Goal: Task Accomplishment & Management: Manage account settings

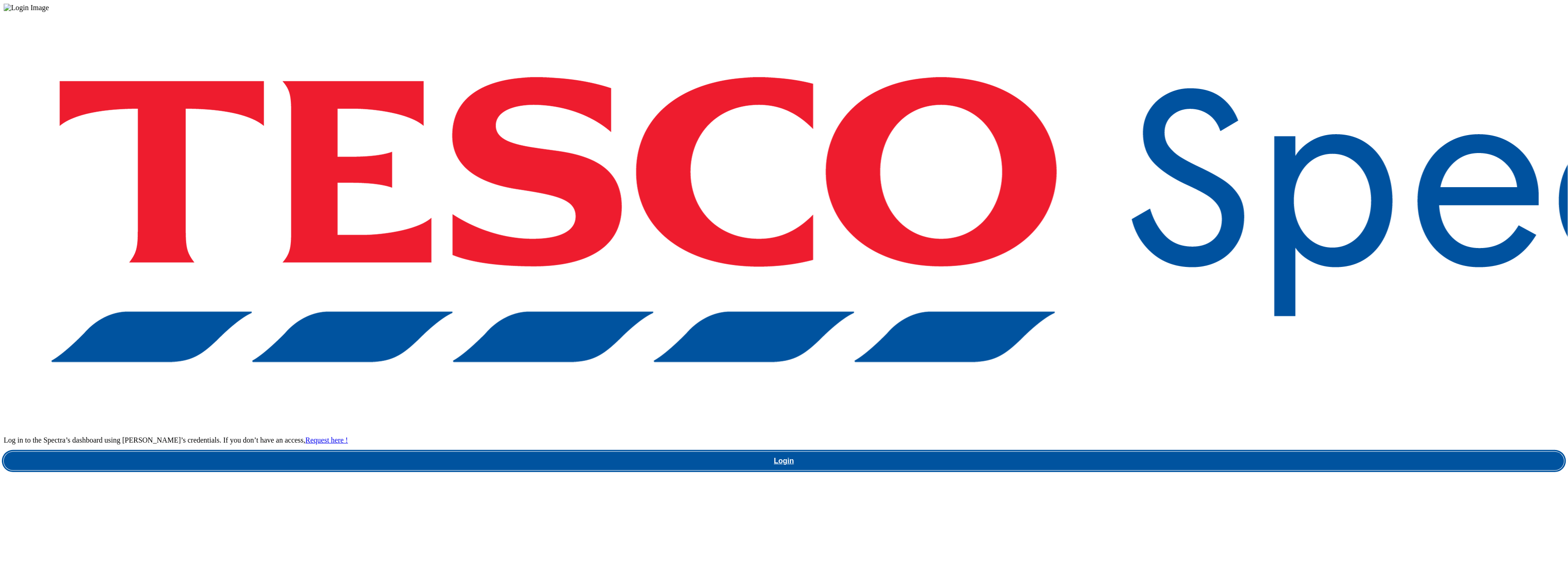
click at [1181, 452] on link "Login" at bounding box center [784, 461] width 1561 height 19
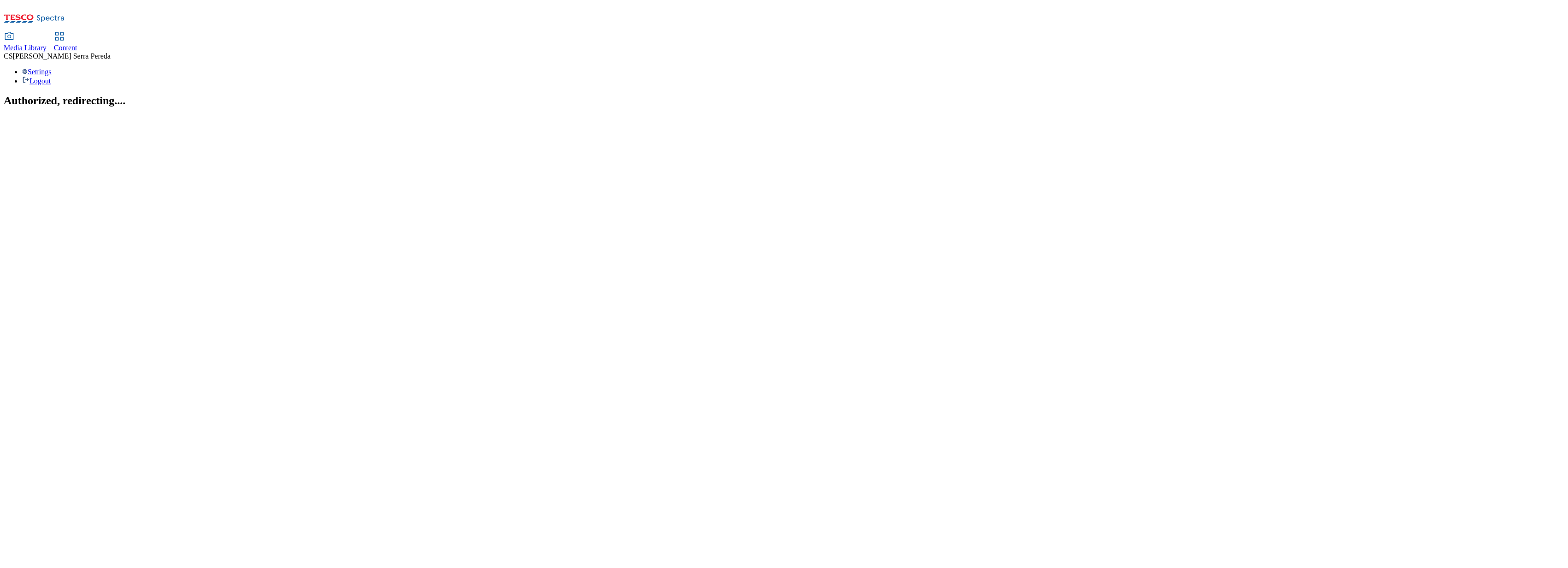
click at [78, 44] on span "Content" at bounding box center [65, 48] width 23 height 7
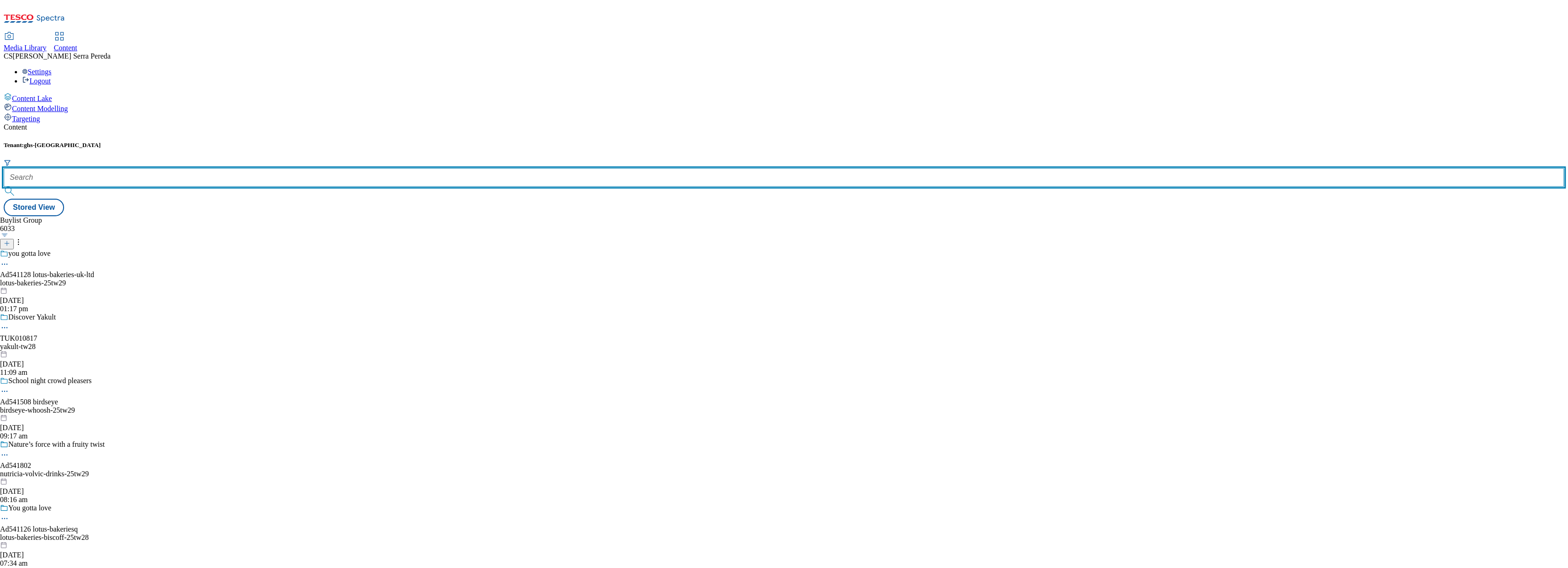
click at [211, 168] on input "text" at bounding box center [784, 177] width 1561 height 19
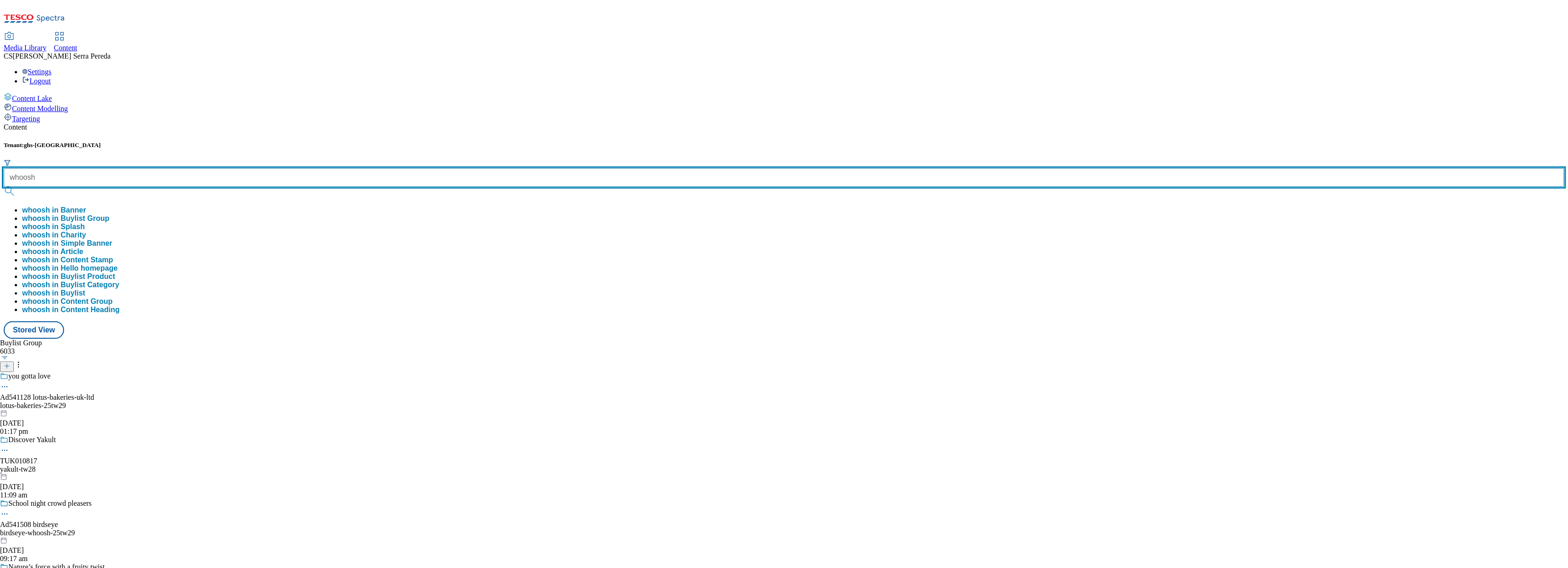
type input "whoosh"
click at [4, 187] on button "submit" at bounding box center [10, 191] width 13 height 9
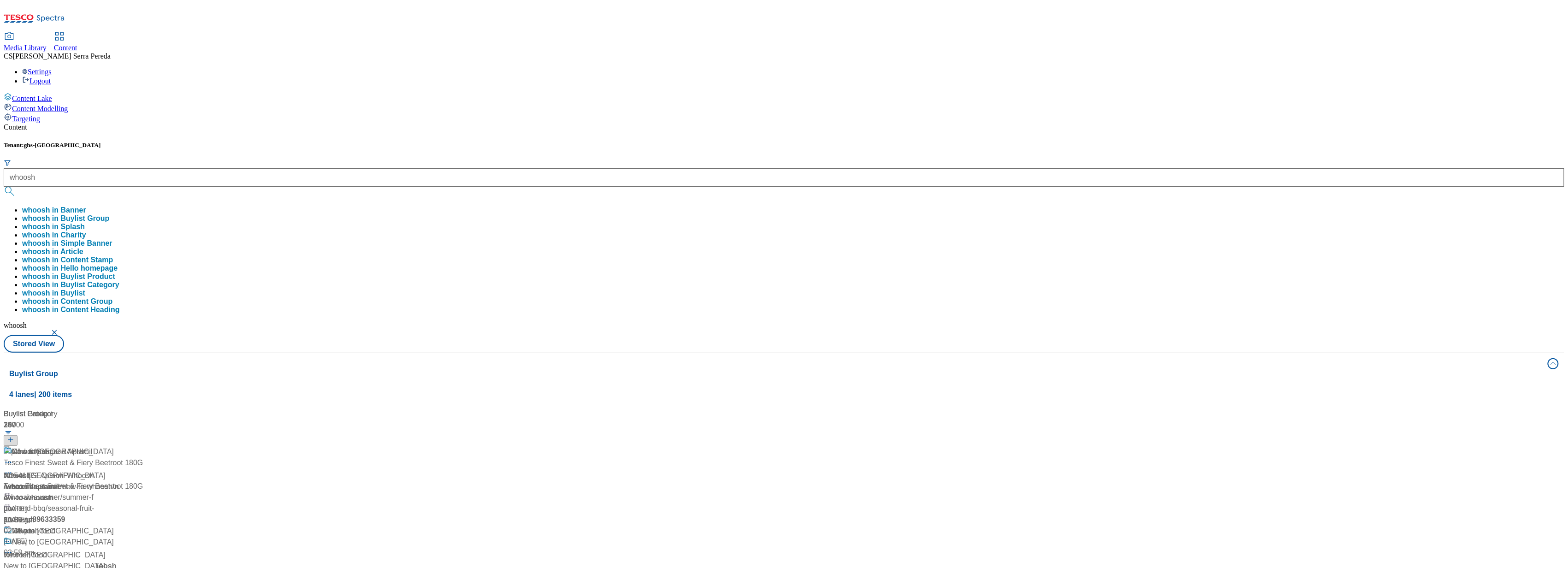
click at [209, 123] on div "Content Tenant: ghs-uk whoosh whoosh in Banner whoosh in Buylist Group whoosh i…" at bounding box center [784, 439] width 1561 height 632
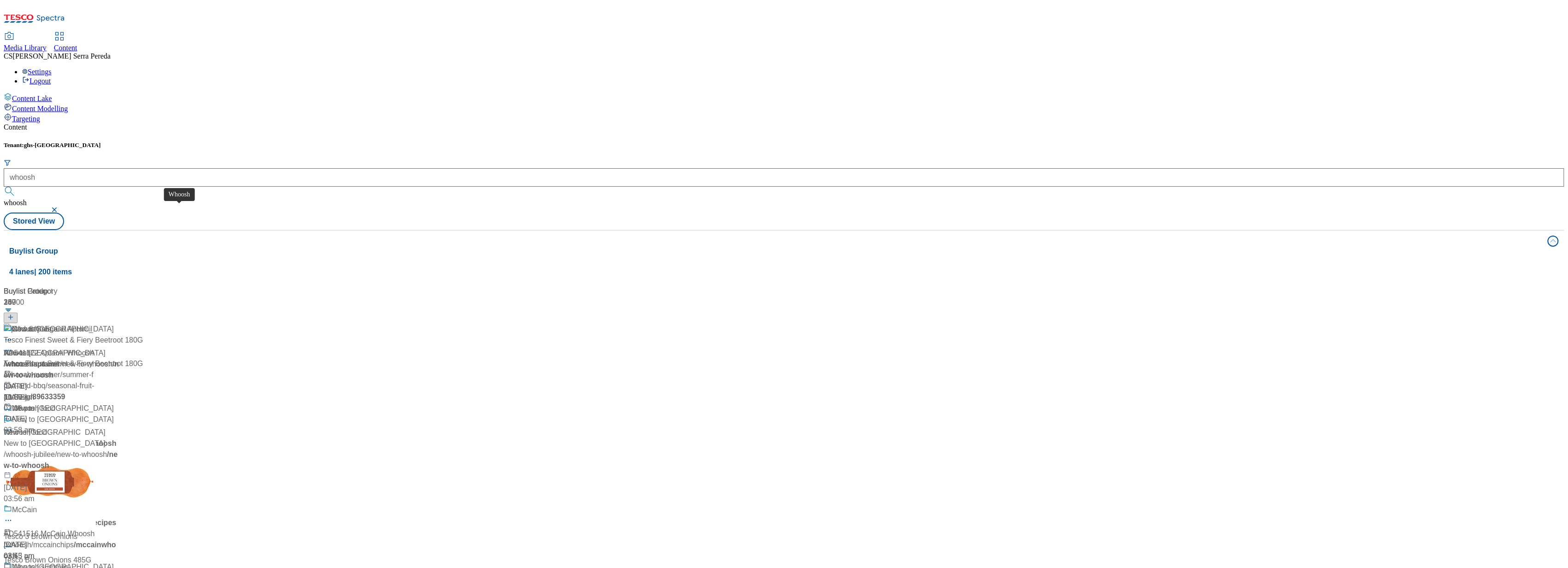
click at [31, 348] on span "Whoosh" at bounding box center [17, 353] width 27 height 11
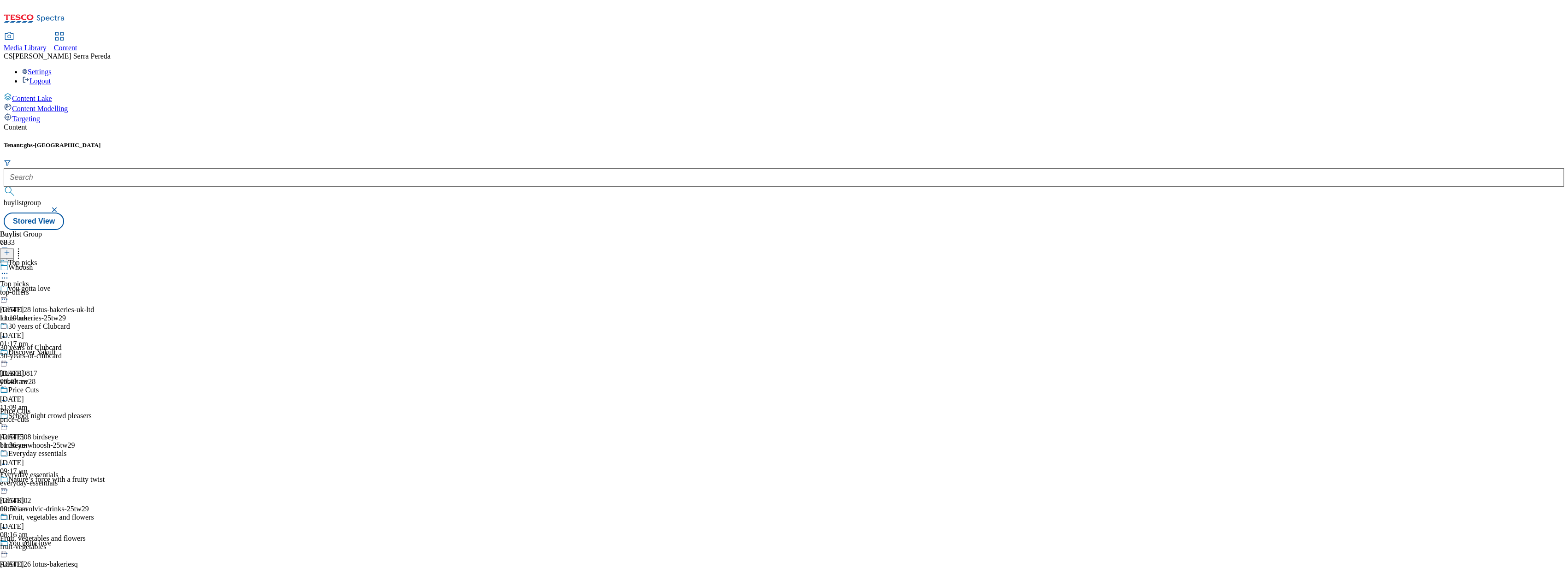
scroll to position [436, 0]
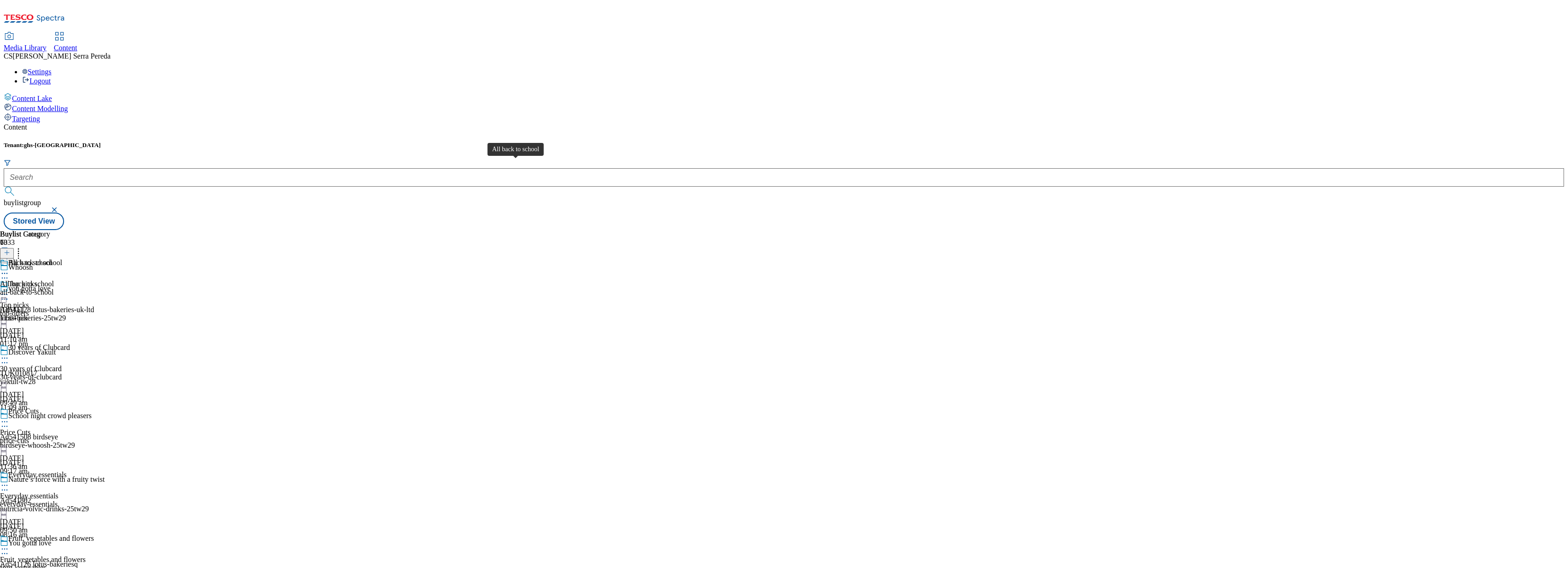
click at [54, 280] on span "All back to school" at bounding box center [27, 284] width 54 height 8
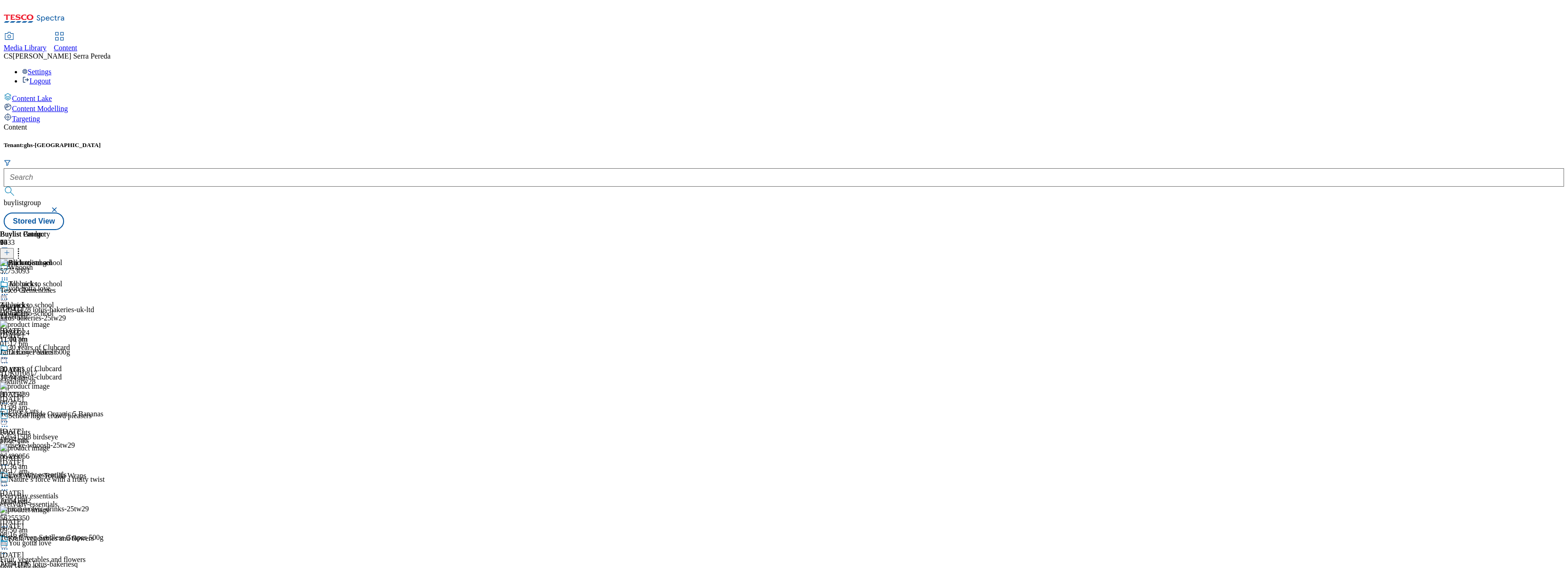
click at [23, 247] on icon at bounding box center [19, 251] width 9 height 9
drag, startPoint x: 733, startPoint y: 129, endPoint x: 725, endPoint y: 150, distance: 22.5
click at [185, 266] on ul "Bulk Delete Reorder" at bounding box center [93, 277] width 185 height 23
click at [55, 278] on button "Reorder" at bounding box center [37, 283] width 37 height 11
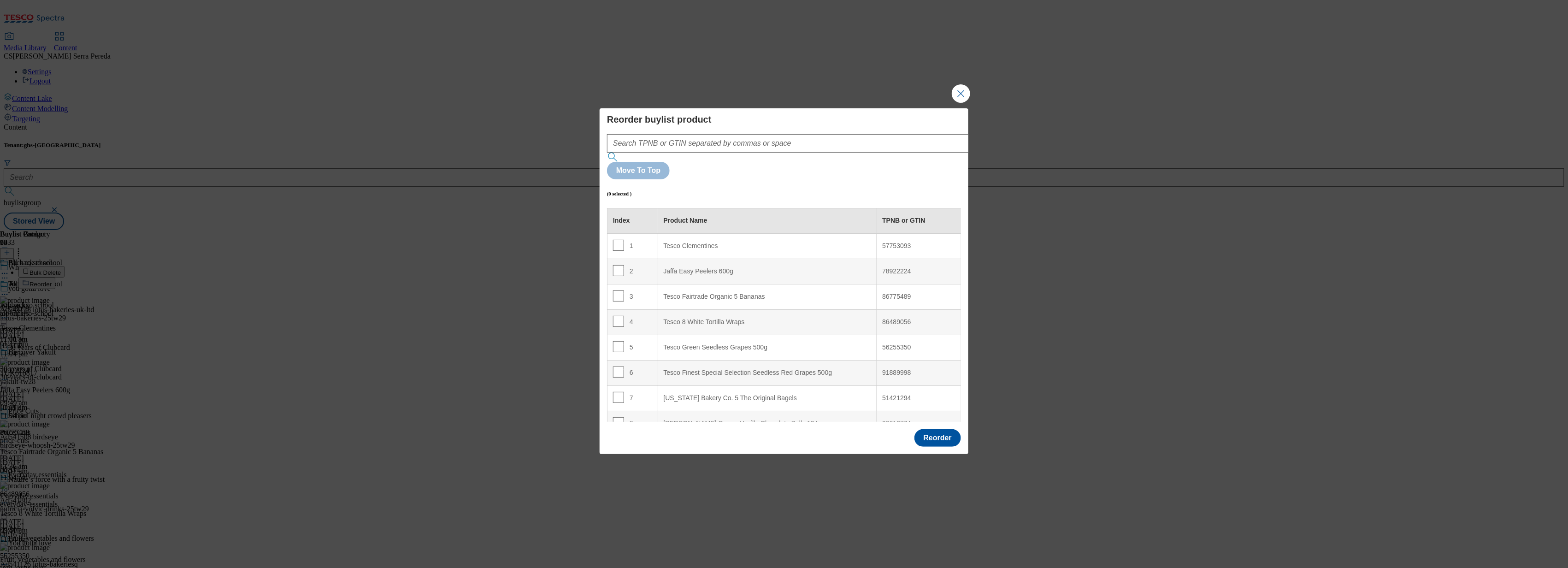
scroll to position [490, 0]
click at [615, 309] on input "Modal" at bounding box center [619, 314] width 11 height 11
checkbox input "true"
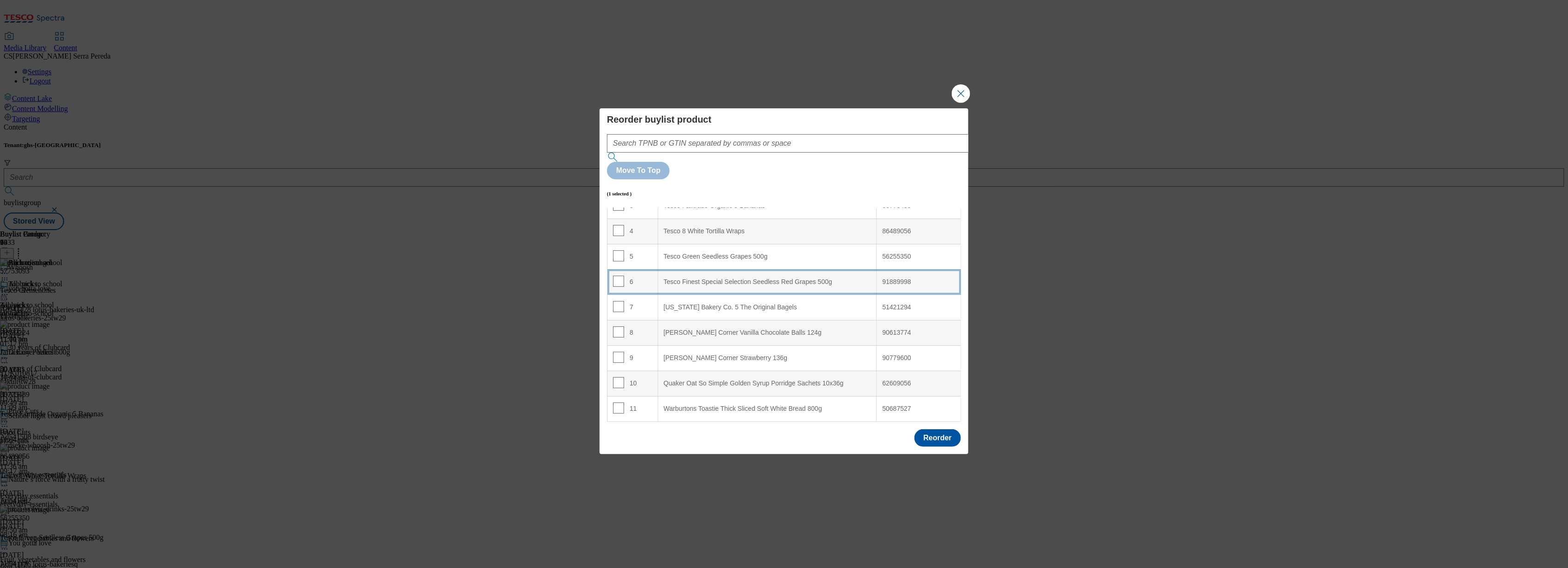
scroll to position [93, 0]
click at [746, 277] on div "Tesco Finest Special Selection Seedless Red Grapes 500g" at bounding box center [768, 280] width 208 height 8
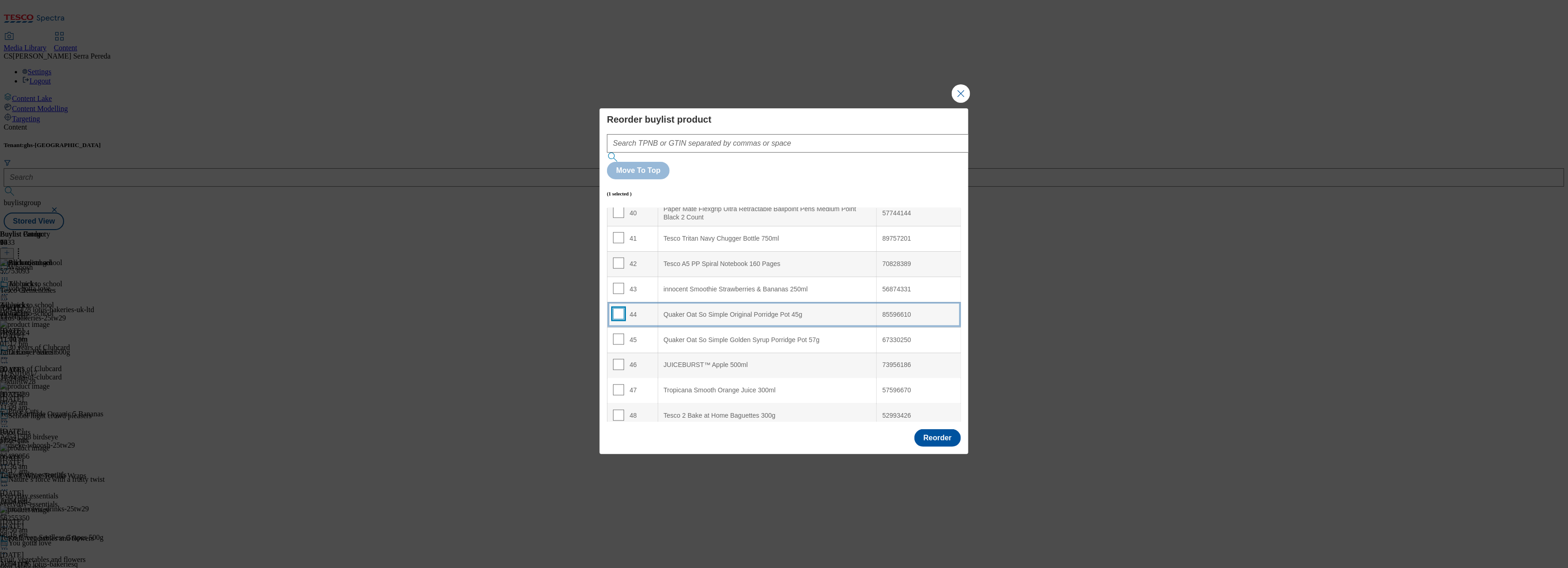
click at [620, 309] on input "Modal" at bounding box center [619, 314] width 11 height 11
checkbox input "true"
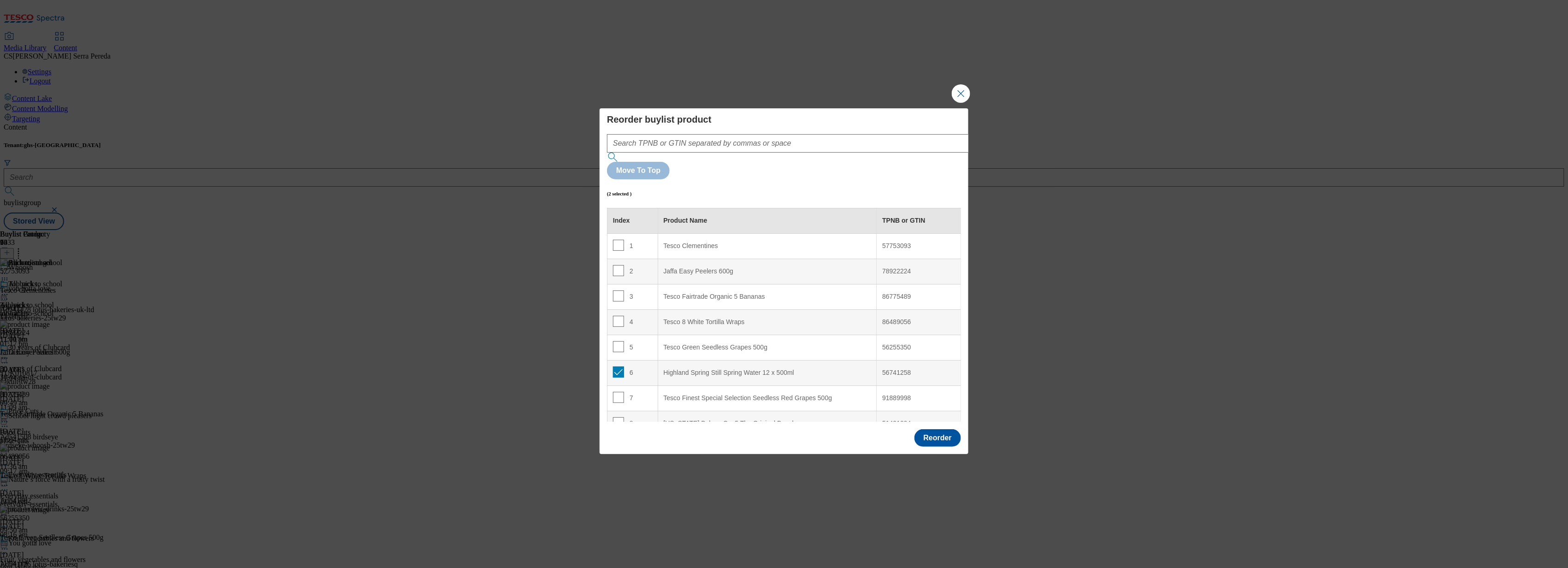
click at [725, 360] on 500ml "Highland Spring Still Spring Water 12 x 500ml" at bounding box center [767, 373] width 219 height 25
click at [722, 335] on 500g "Tesco Green Seedless Grapes 500g" at bounding box center [767, 348] width 219 height 25
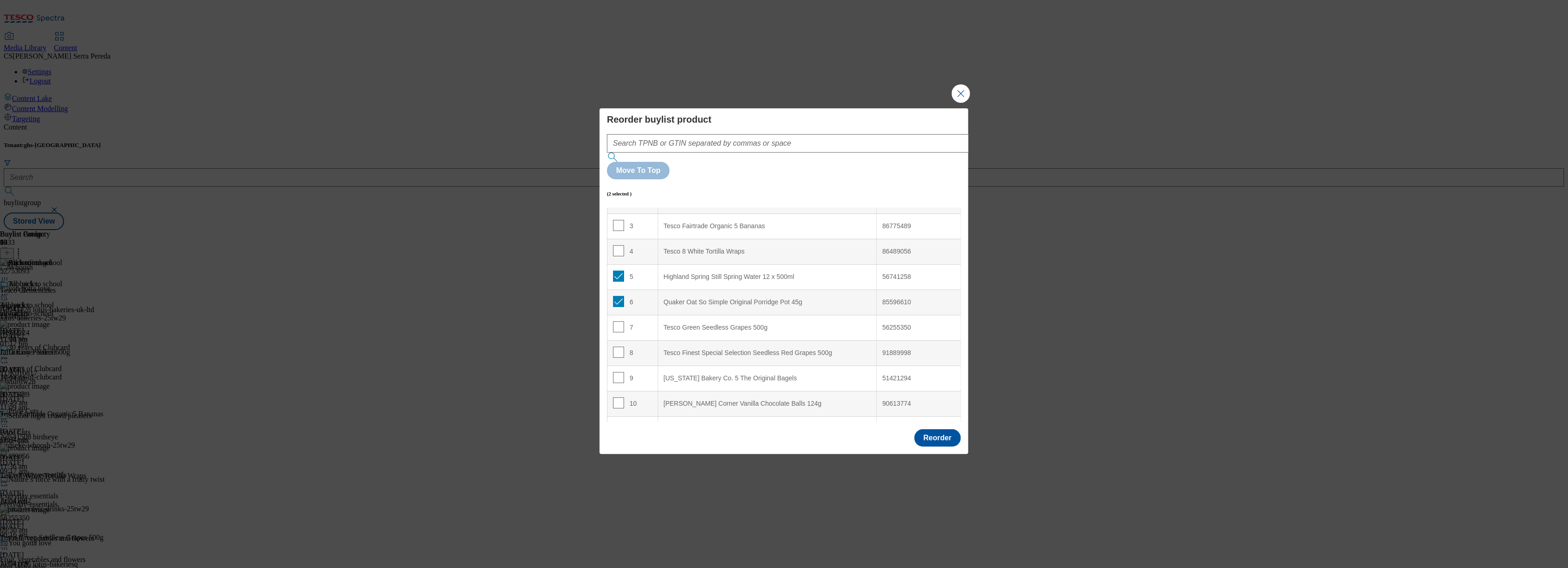
scroll to position [72, 0]
click at [620, 288] on td "6" at bounding box center [633, 301] width 51 height 25
click at [618, 263] on td "5" at bounding box center [633, 276] width 51 height 25
click at [618, 269] on input "Modal" at bounding box center [619, 274] width 11 height 11
checkbox input "false"
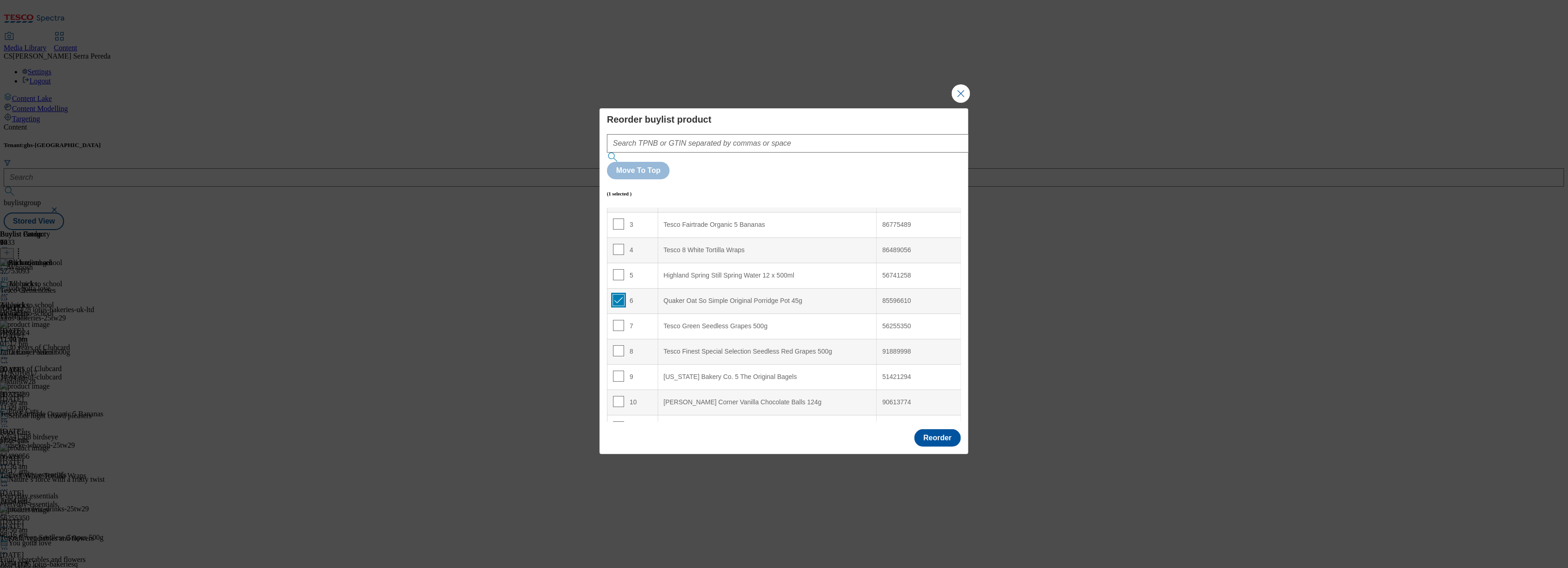
click at [618, 294] on input "Modal" at bounding box center [619, 300] width 11 height 11
checkbox input "false"
click at [617, 320] on input "Modal" at bounding box center [619, 325] width 11 height 11
checkbox input "true"
click at [729, 247] on div "Tesco 8 White Tortilla Wraps" at bounding box center [768, 250] width 208 height 8
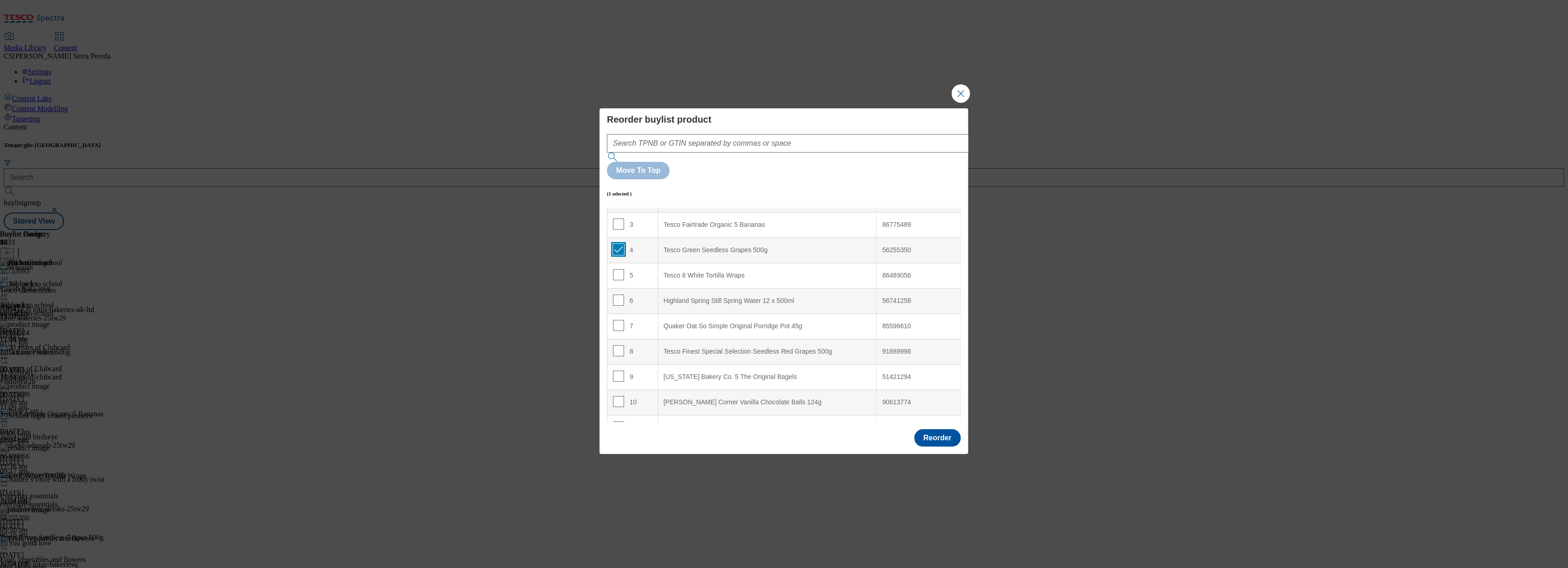
click at [618, 244] on input "Modal" at bounding box center [619, 249] width 11 height 11
checkbox input "false"
click at [619, 309] on input "Modal" at bounding box center [619, 314] width 11 height 11
checkbox input "true"
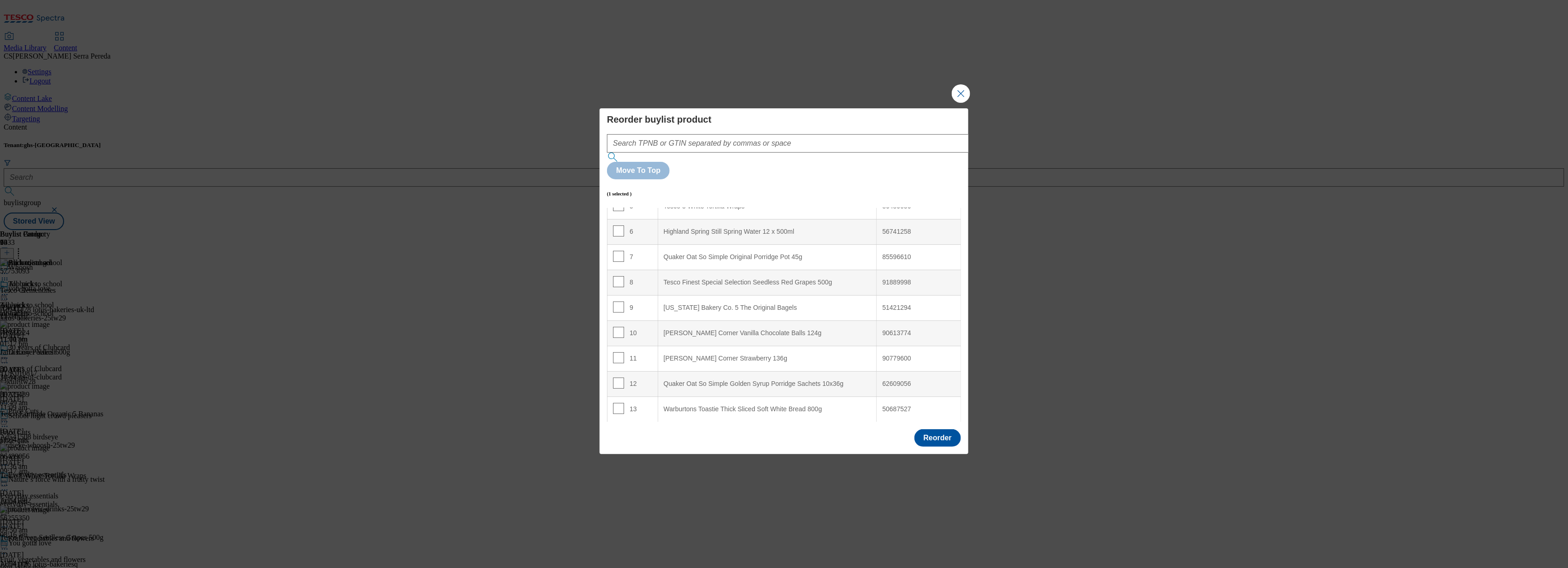
scroll to position [0, 0]
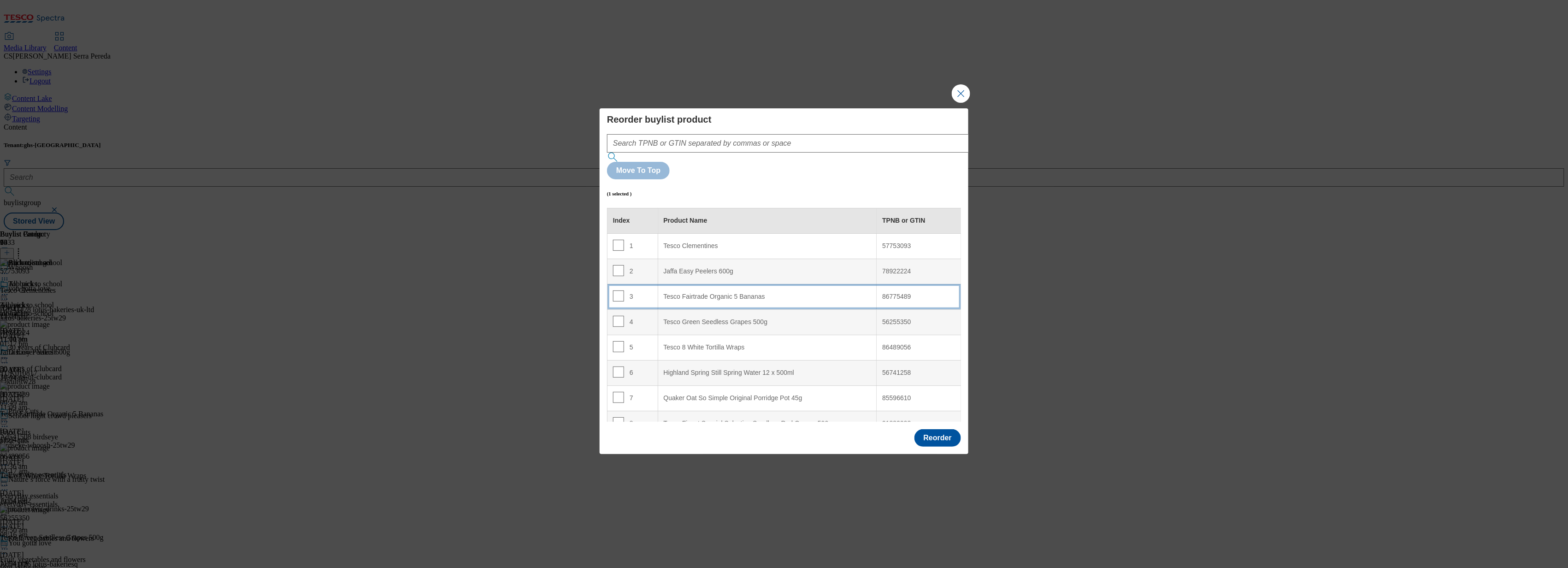
click at [744, 293] on div "Tesco Fairtrade Organic 5 Bananas" at bounding box center [768, 297] width 208 height 8
click at [668, 318] on div "Tesco Fairtrade Organic 5 Bananas" at bounding box center [768, 322] width 208 height 8
click at [619, 316] on input "Modal" at bounding box center [619, 321] width 11 height 11
checkbox input "false"
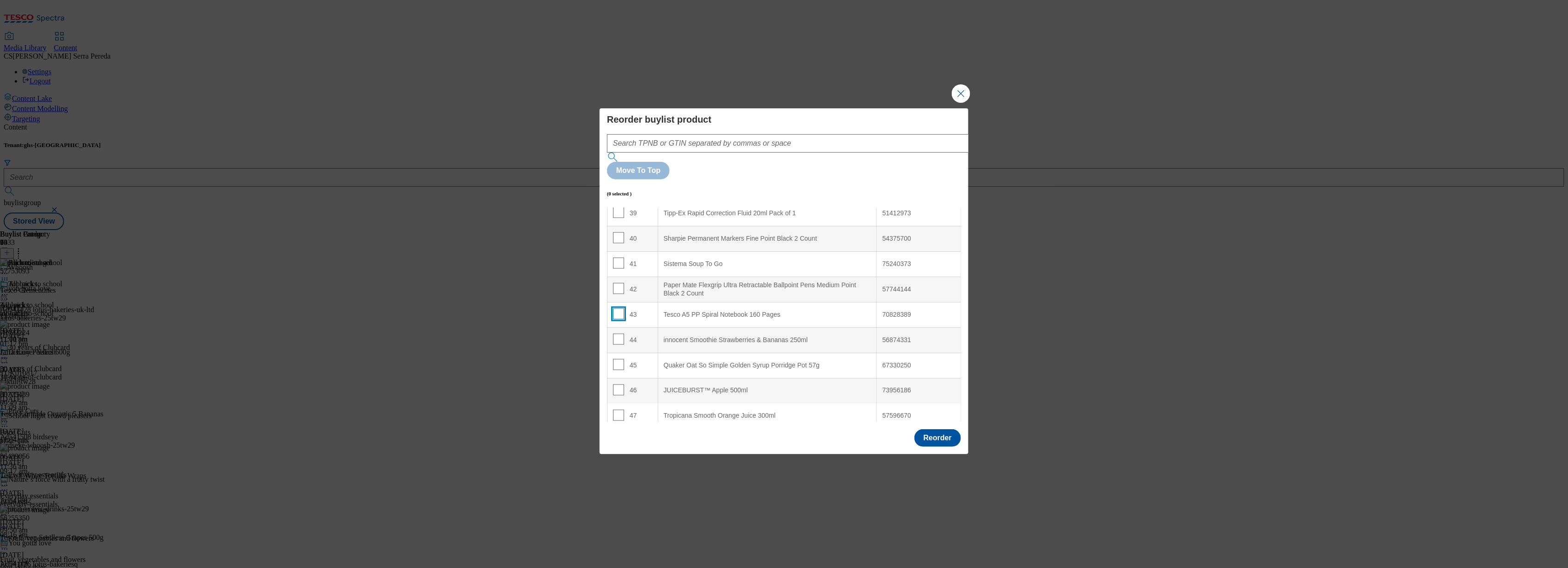
click at [617, 309] on input "Modal" at bounding box center [619, 314] width 11 height 11
checkbox input "true"
click at [716, 300] on Wraps "Tesco 8 White Tortilla Wraps" at bounding box center [767, 313] width 219 height 25
click at [618, 306] on input "Modal" at bounding box center [619, 312] width 11 height 11
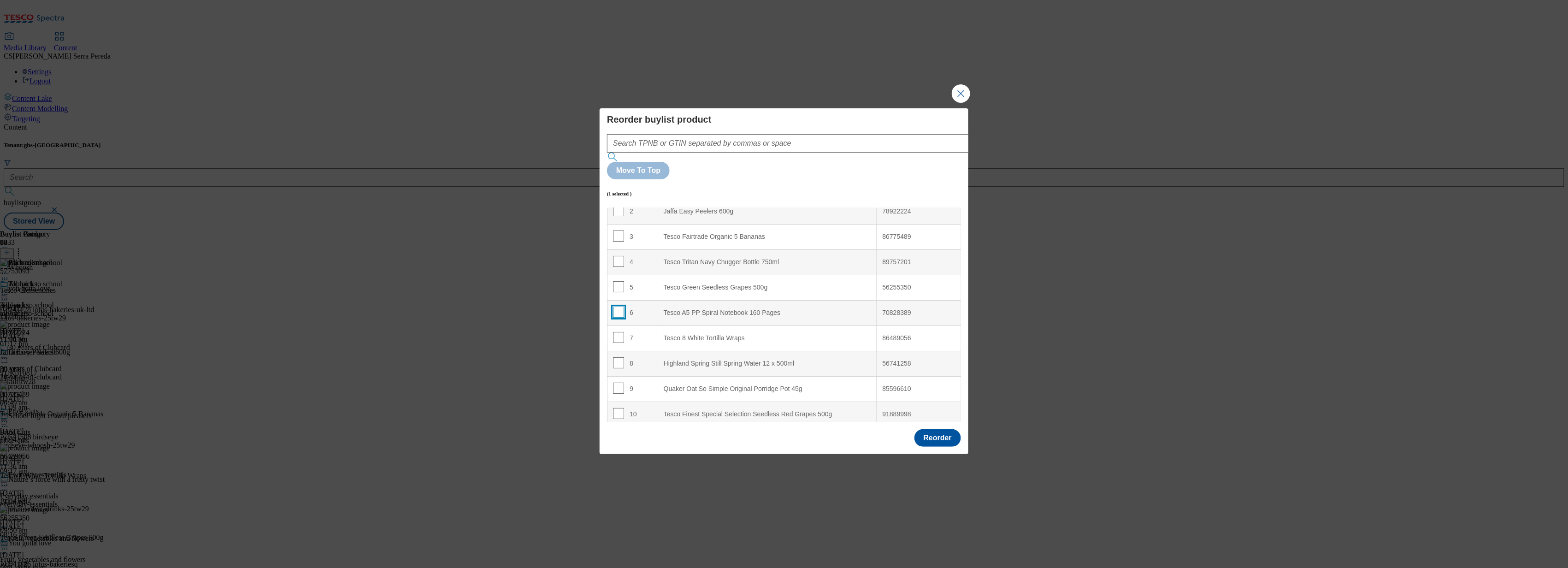
checkbox input "false"
click at [616, 309] on input "Modal" at bounding box center [619, 314] width 11 height 11
checkbox input "true"
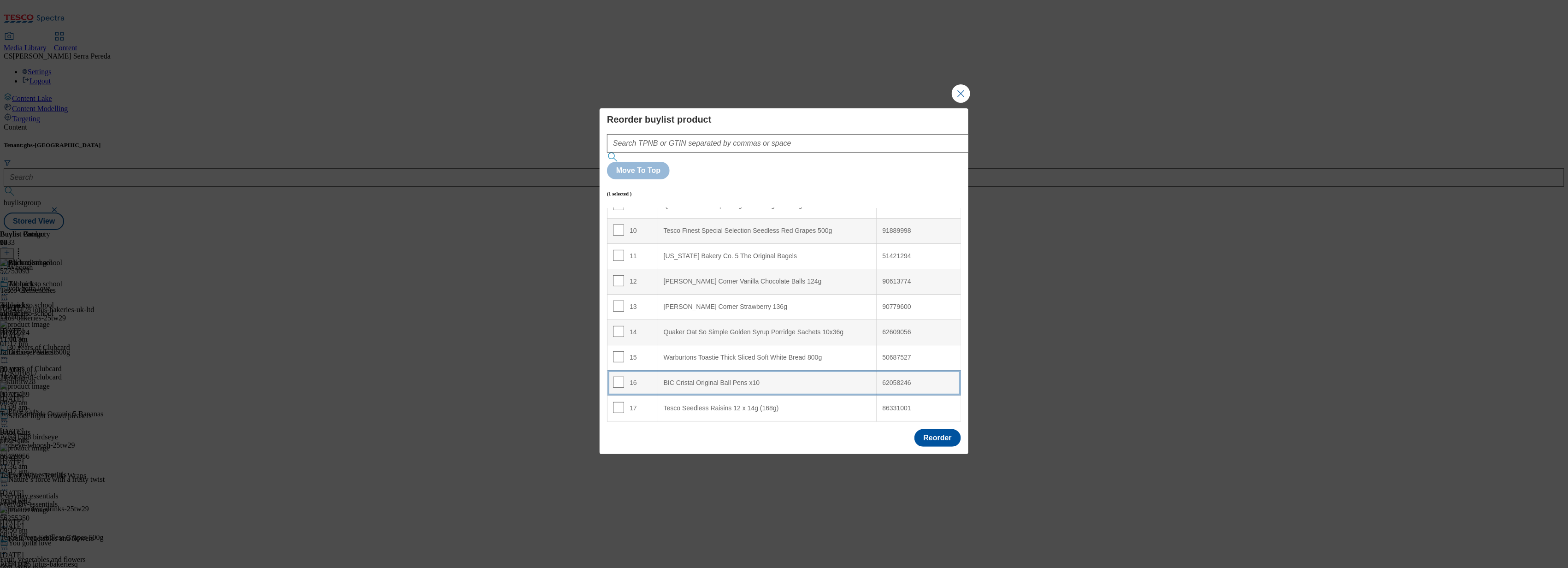
click at [734, 379] on div "BIC Cristal Original Ball Pens x10" at bounding box center [768, 383] width 208 height 8
click at [619, 377] on input "Modal" at bounding box center [619, 382] width 11 height 11
checkbox input "false"
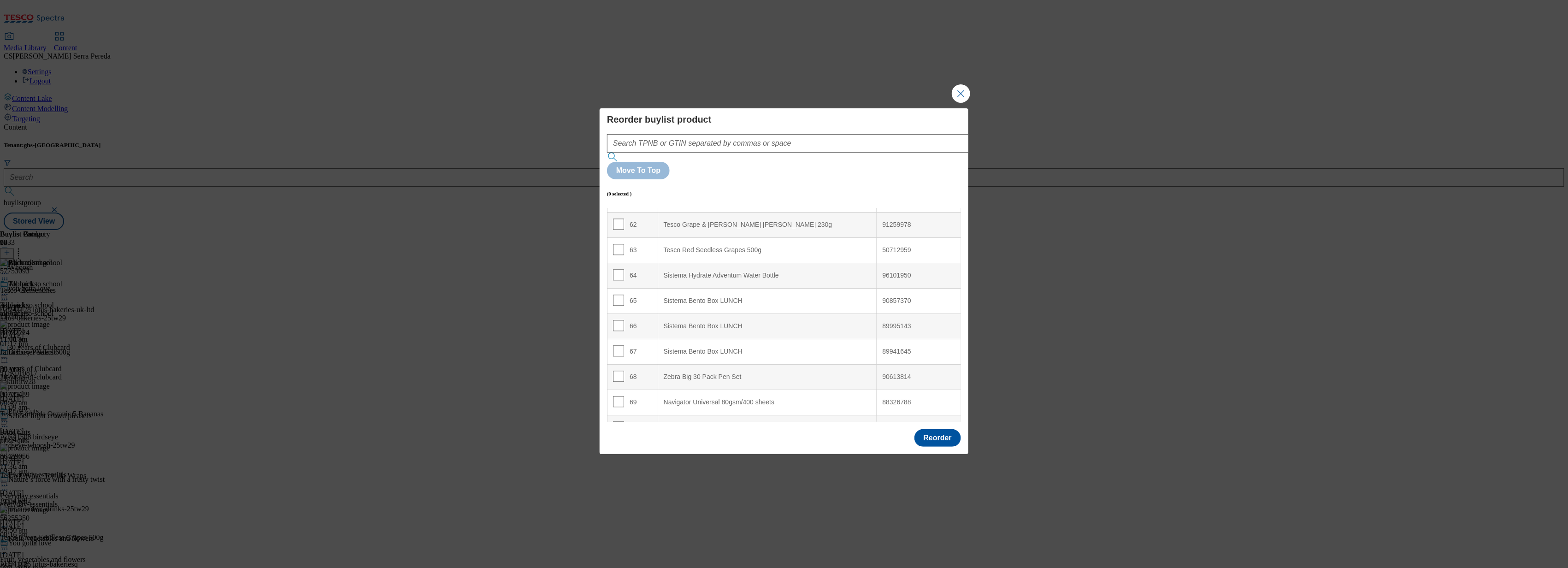
scroll to position [2197, 0]
drag, startPoint x: 920, startPoint y: 359, endPoint x: 877, endPoint y: 362, distance: 43.1
click at [877, 371] on td "92609229" at bounding box center [919, 383] width 84 height 25
copy div "92609229"
click at [617, 377] on input "Modal" at bounding box center [619, 383] width 11 height 11
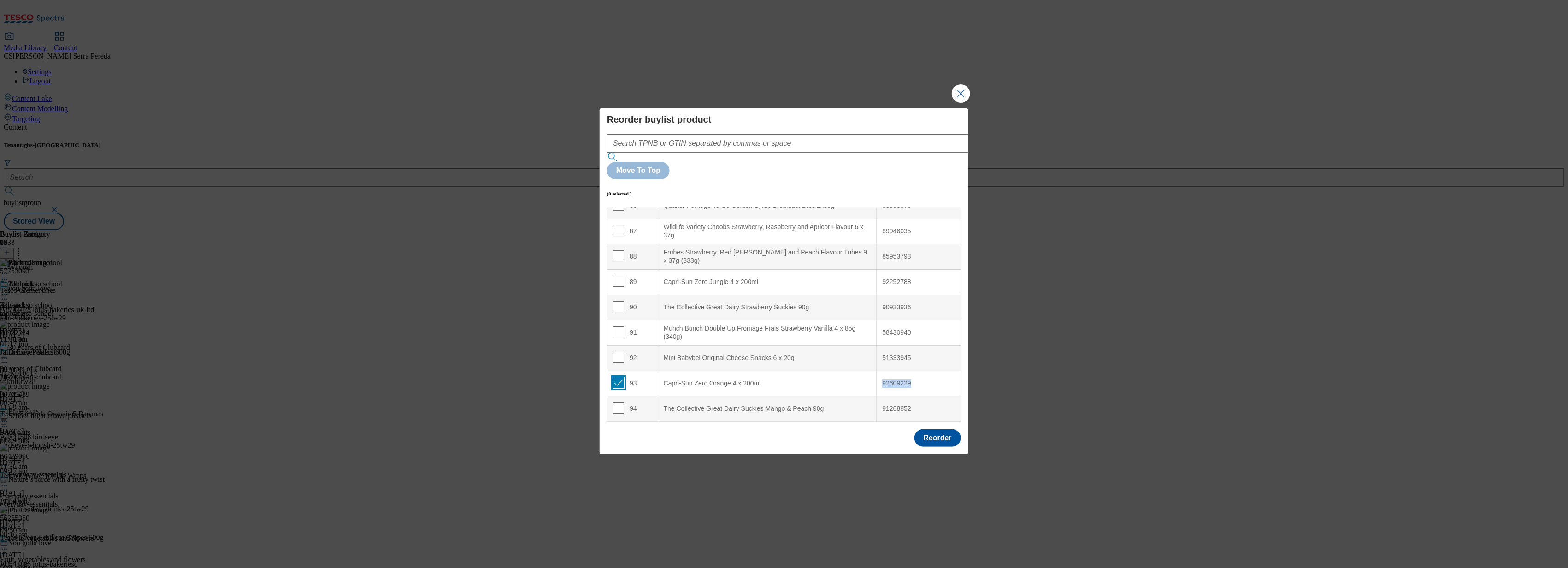
checkbox input "true"
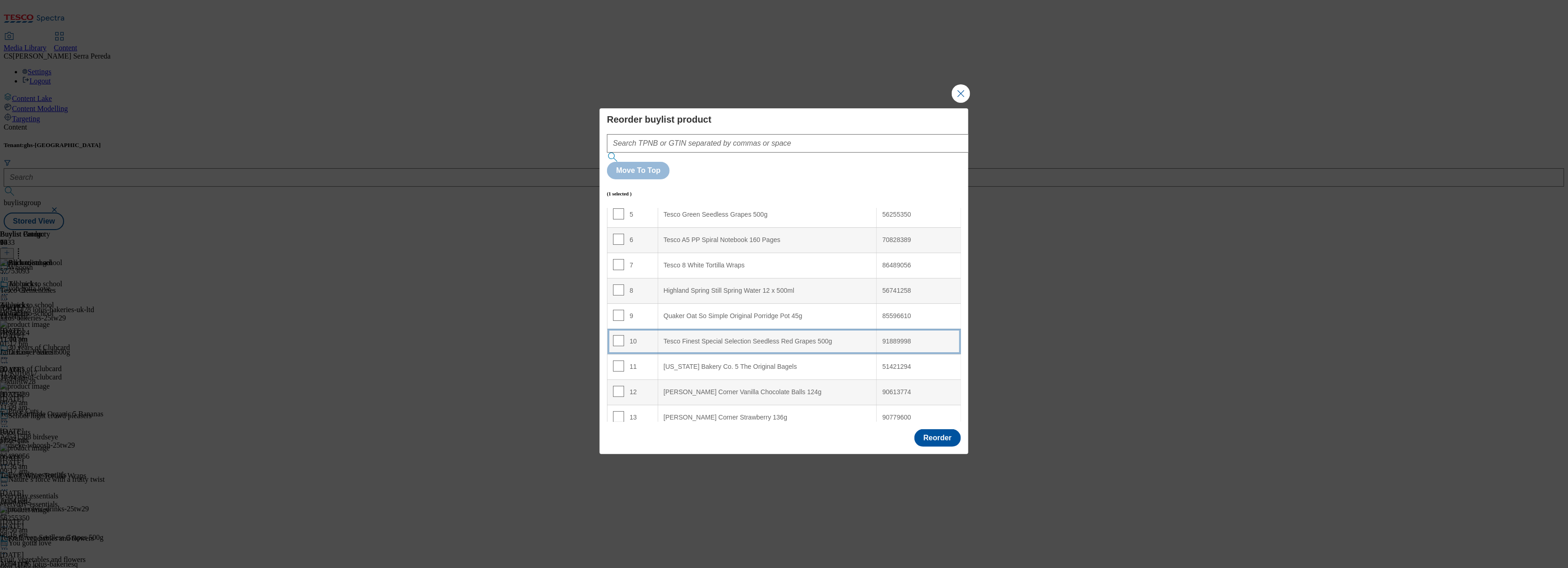
click at [700, 338] on div "Tesco Finest Special Selection Seedless Red Grapes 500g" at bounding box center [768, 342] width 208 height 8
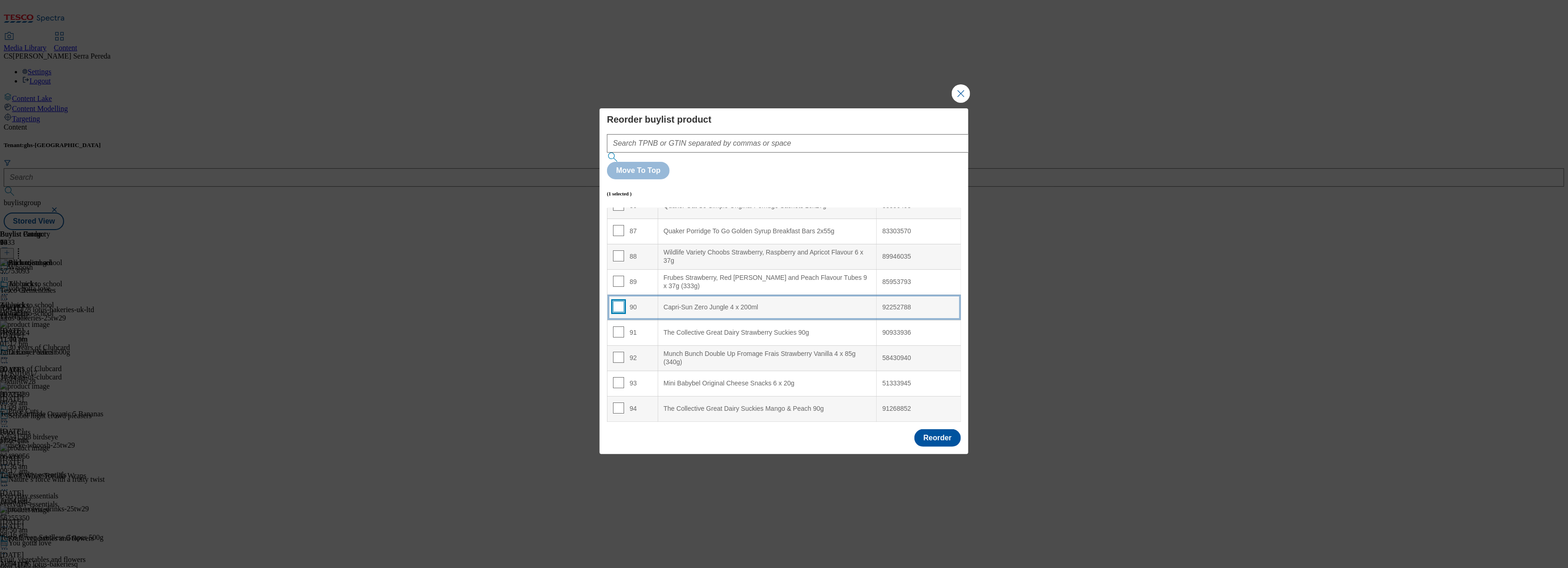
click at [616, 301] on input "Modal" at bounding box center [619, 306] width 11 height 11
checkbox input "true"
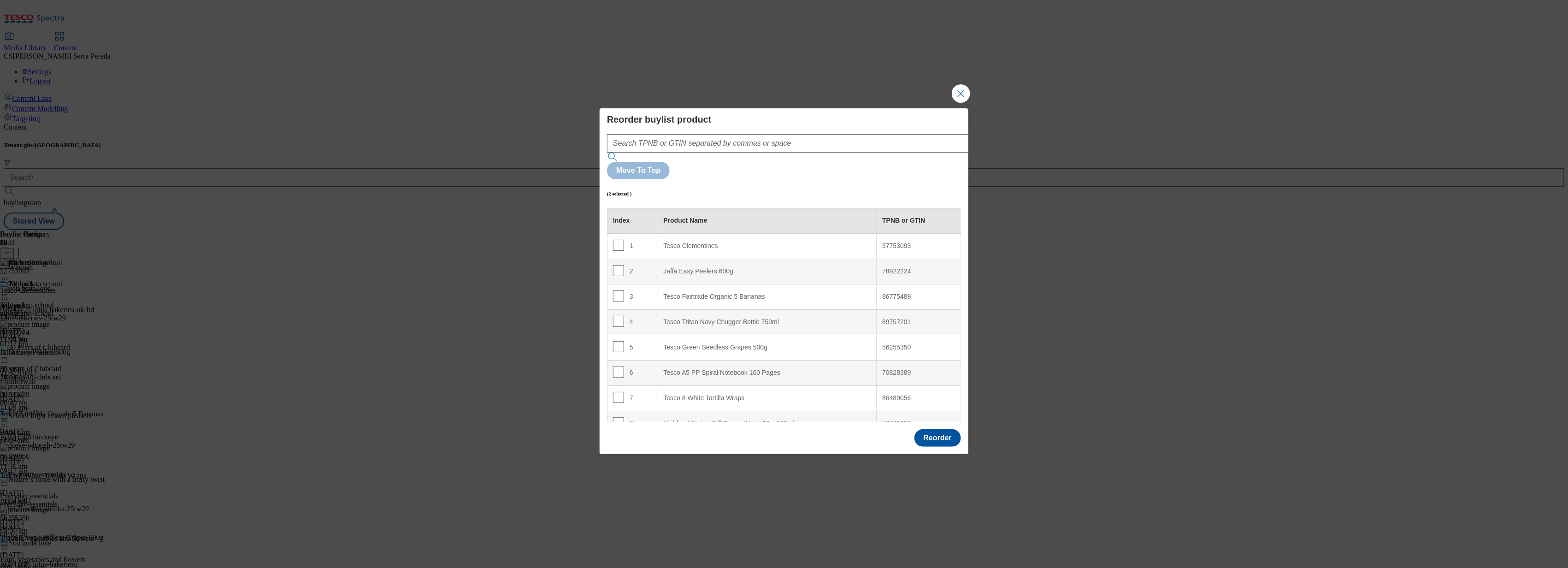
scroll to position [206, 0]
click at [621, 263] on input "Modal" at bounding box center [619, 268] width 11 height 11
checkbox input "false"
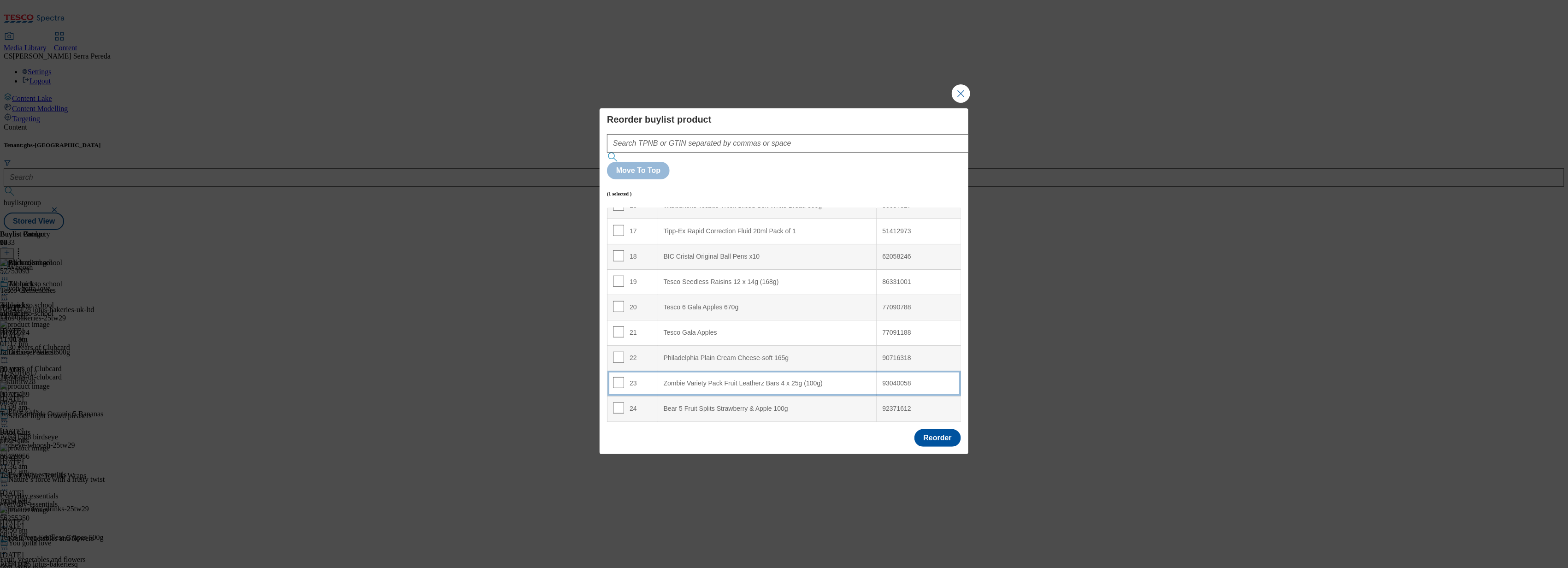
scroll to position [490, 0]
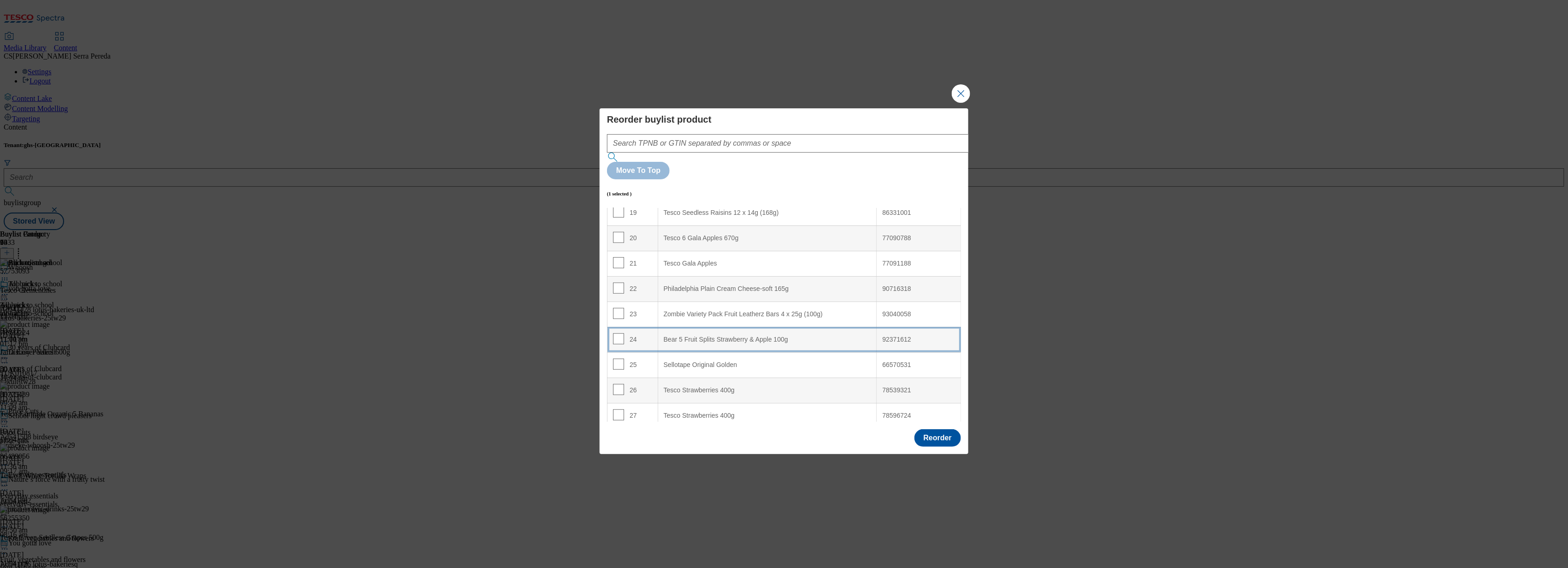
click at [694, 327] on 100g "Bear 5 Fruit Splits Strawberry & Apple 100g" at bounding box center [767, 340] width 219 height 25
click at [617, 333] on input "Modal" at bounding box center [619, 339] width 11 height 11
checkbox input "false"
click at [619, 359] on input "Modal" at bounding box center [619, 364] width 11 height 11
checkbox input "true"
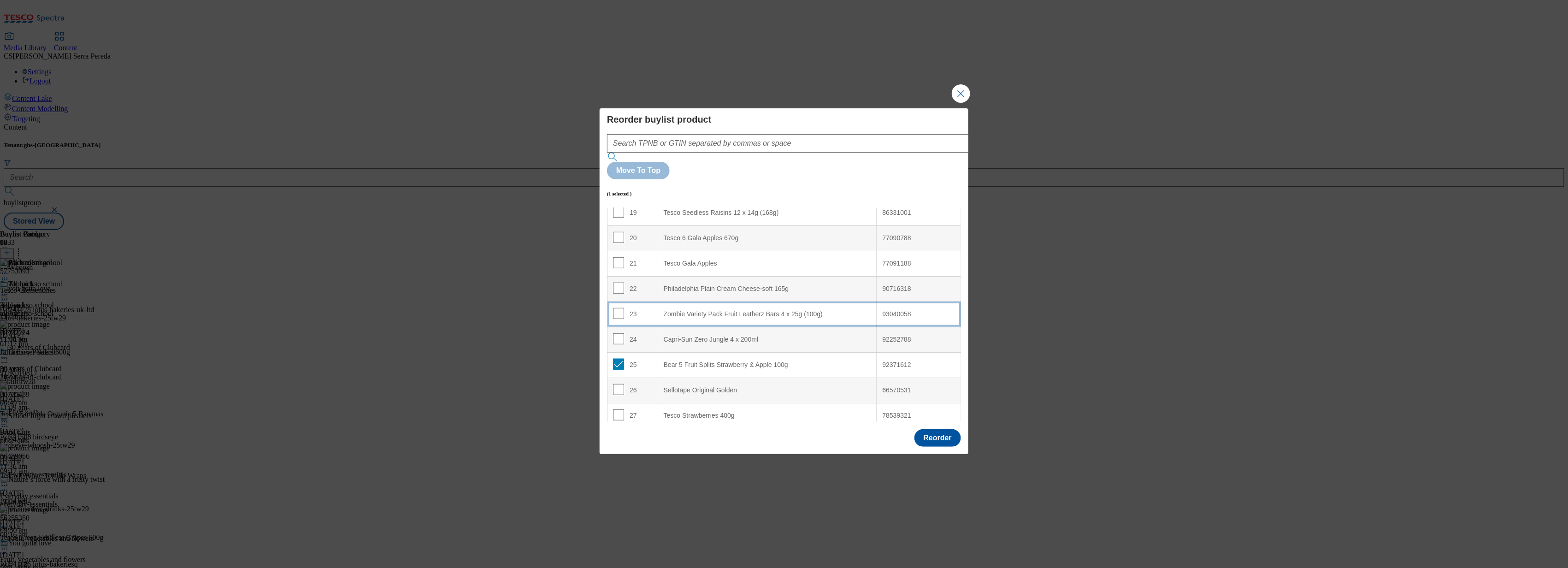
click at [669, 302] on \(100g\) "Zombie Variety Pack Fruit Leatherz Bars 4 x 25g (100g)" at bounding box center [767, 315] width 219 height 25
click at [619, 308] on input "Modal" at bounding box center [619, 313] width 11 height 11
checkbox input "false"
drag, startPoint x: 926, startPoint y: 333, endPoint x: 876, endPoint y: 333, distance: 50.0
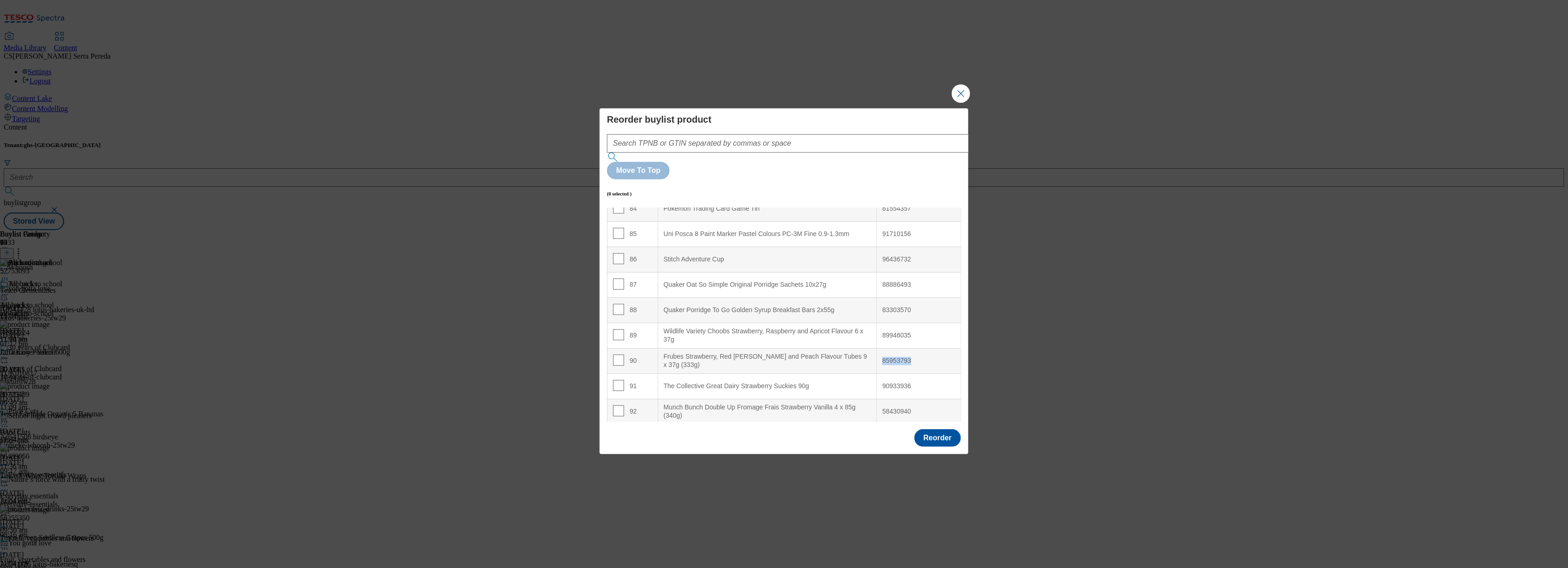
click at [882, 357] on div "85953793" at bounding box center [919, 361] width 73 height 8
copy div "85953793"
click at [618, 355] on input "Modal" at bounding box center [619, 360] width 11 height 11
checkbox input "true"
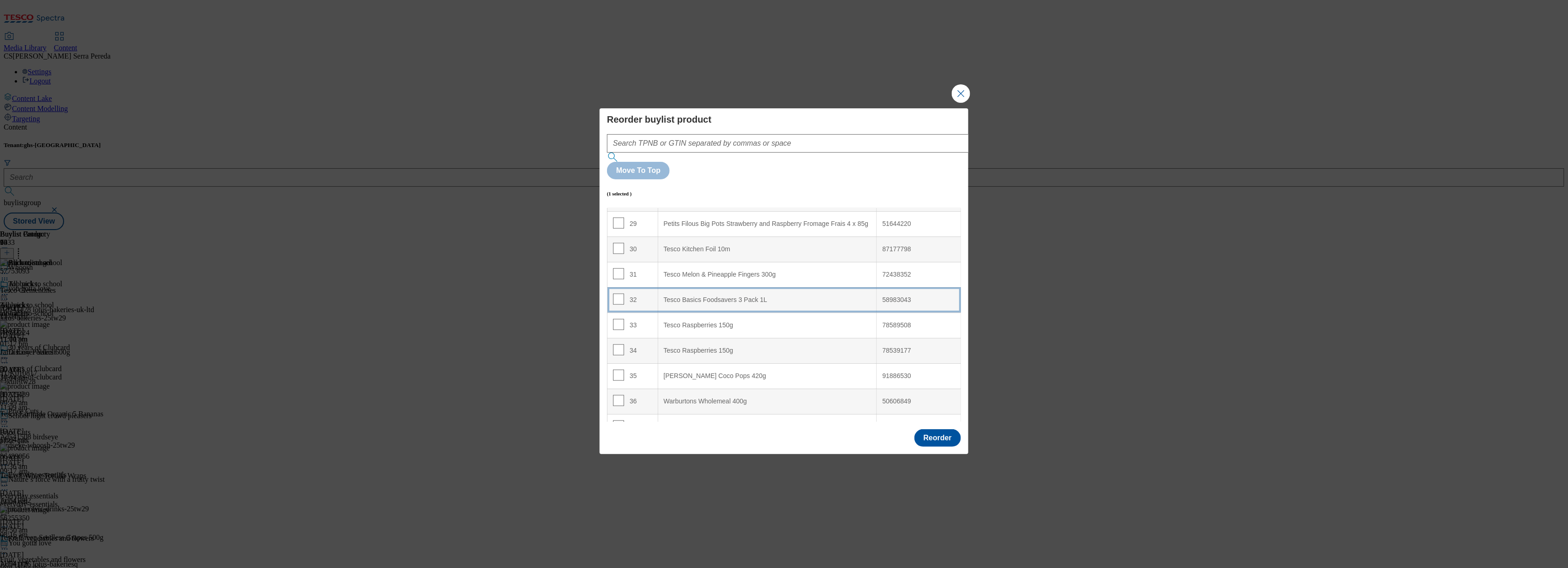
click at [741, 296] on div "Tesco Basics Foodsavers 3 Pack 1L" at bounding box center [768, 300] width 208 height 8
click at [620, 294] on input "Modal" at bounding box center [619, 299] width 11 height 11
checkbox input "false"
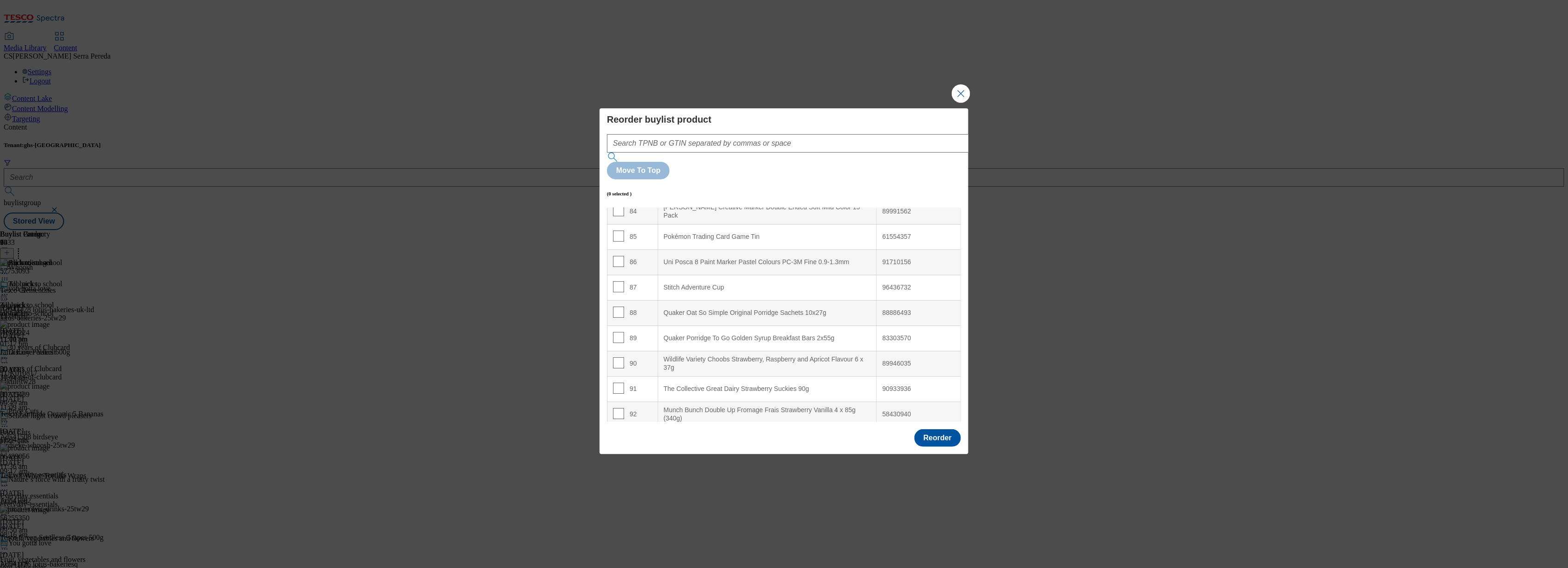
scroll to position [2197, 0]
click at [616, 276] on input "Modal" at bounding box center [619, 281] width 11 height 11
checkbox input "true"
drag, startPoint x: 920, startPoint y: 256, endPoint x: 867, endPoint y: 253, distance: 53.1
click at [867, 269] on tr "89 Quaker Porridge To Go Golden Syrup Breakfast Bars 2x55g 83303570" at bounding box center [784, 282] width 353 height 25
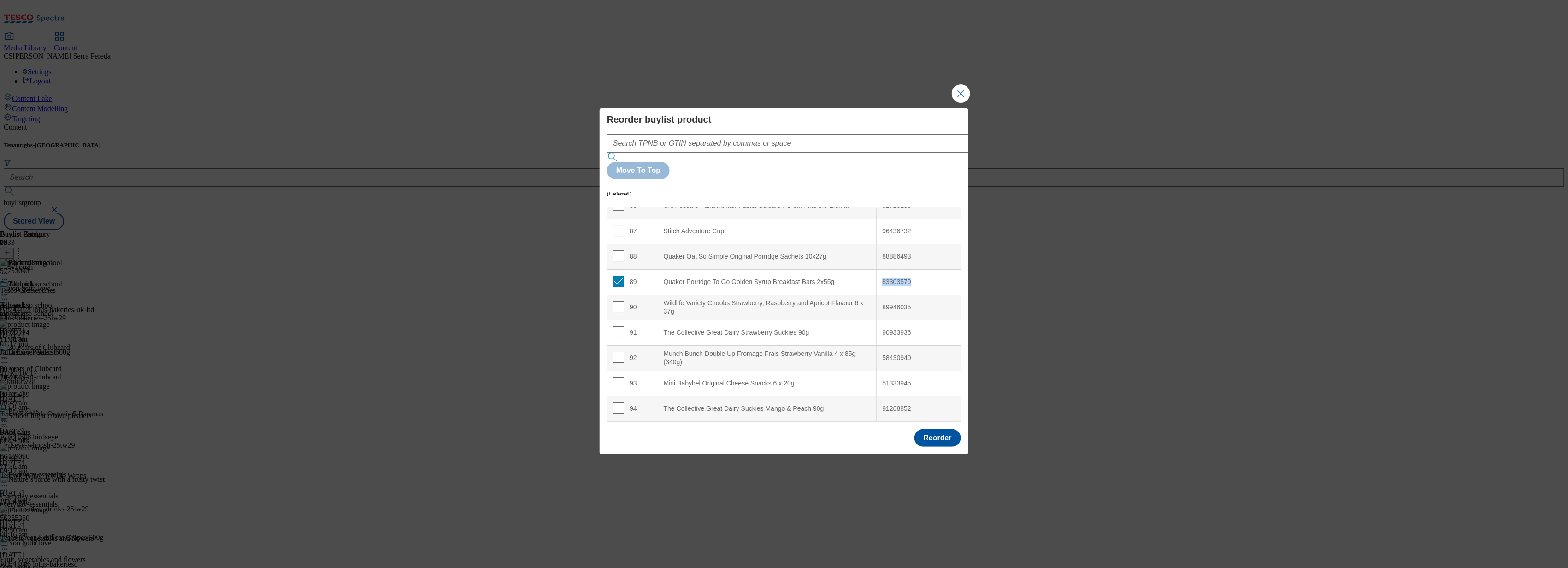
copy tr "83303570"
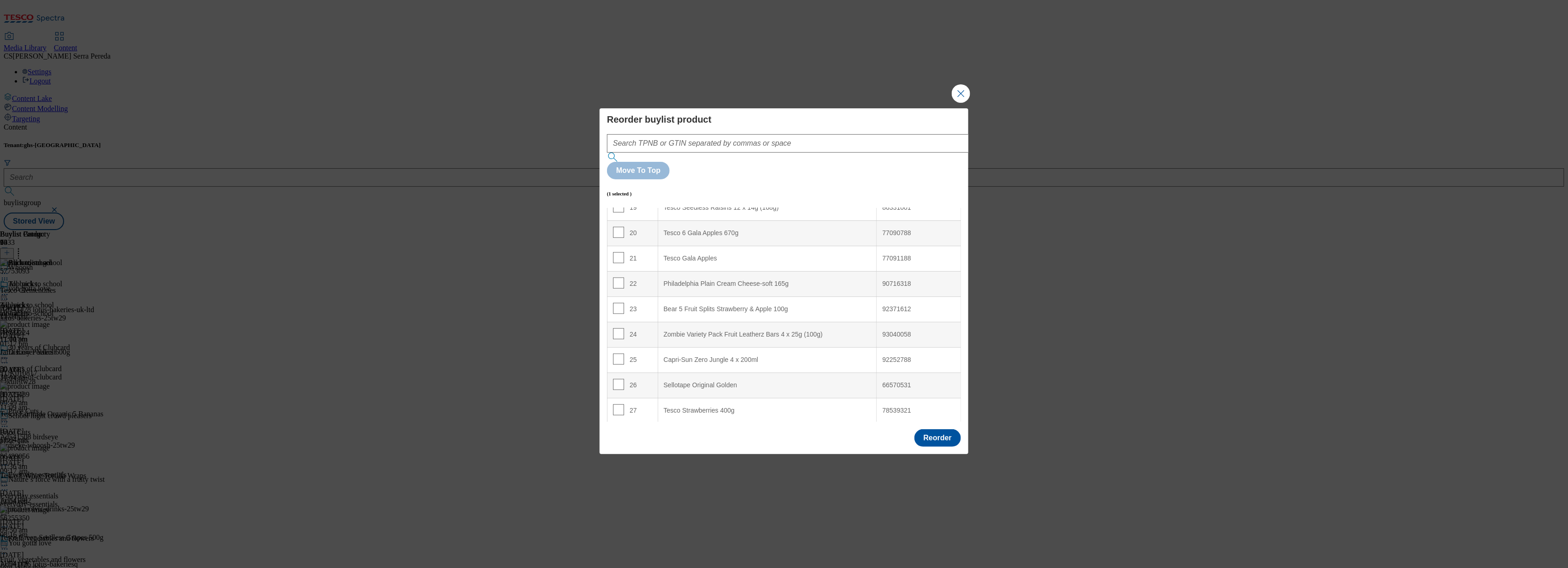
scroll to position [496, 0]
click at [716, 381] on div "Sellotape Original Golden" at bounding box center [768, 385] width 208 height 8
click at [619, 333] on input "Modal" at bounding box center [619, 339] width 11 height 11
checkbox input "false"
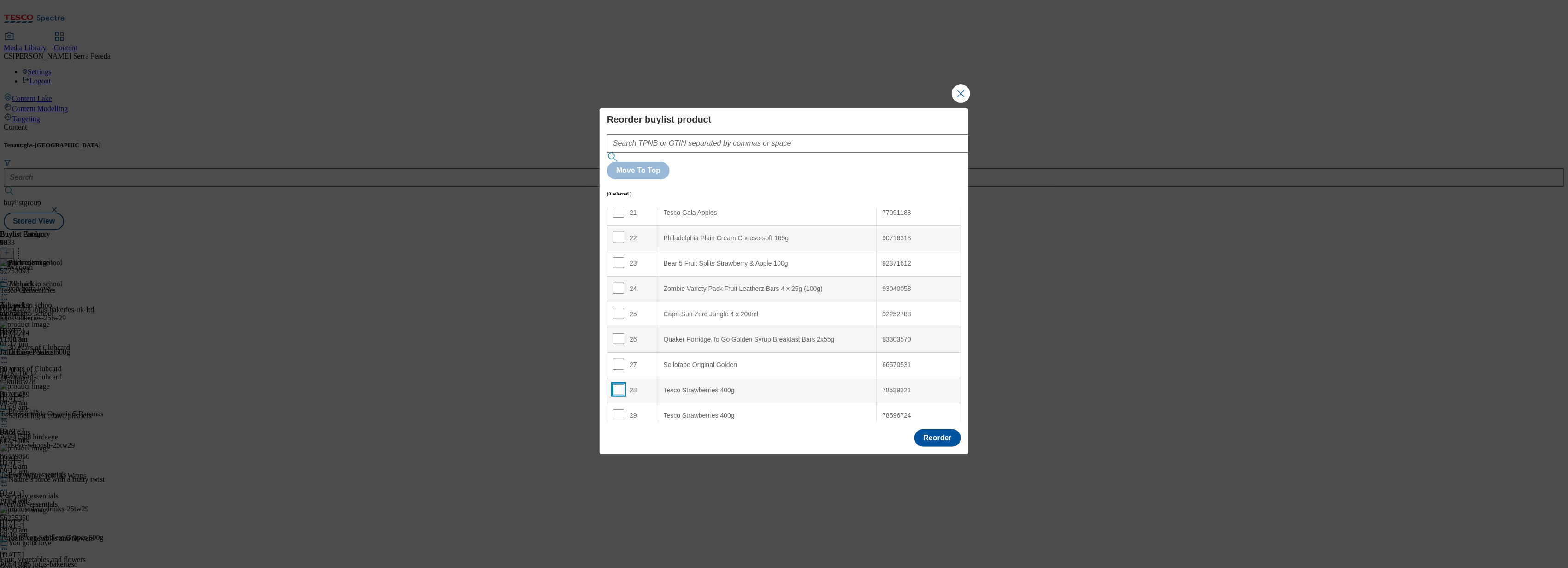
click at [616, 384] on input "Modal" at bounding box center [619, 389] width 11 height 11
checkbox input "true"
click at [617, 410] on input "Modal" at bounding box center [619, 415] width 11 height 11
checkbox input "true"
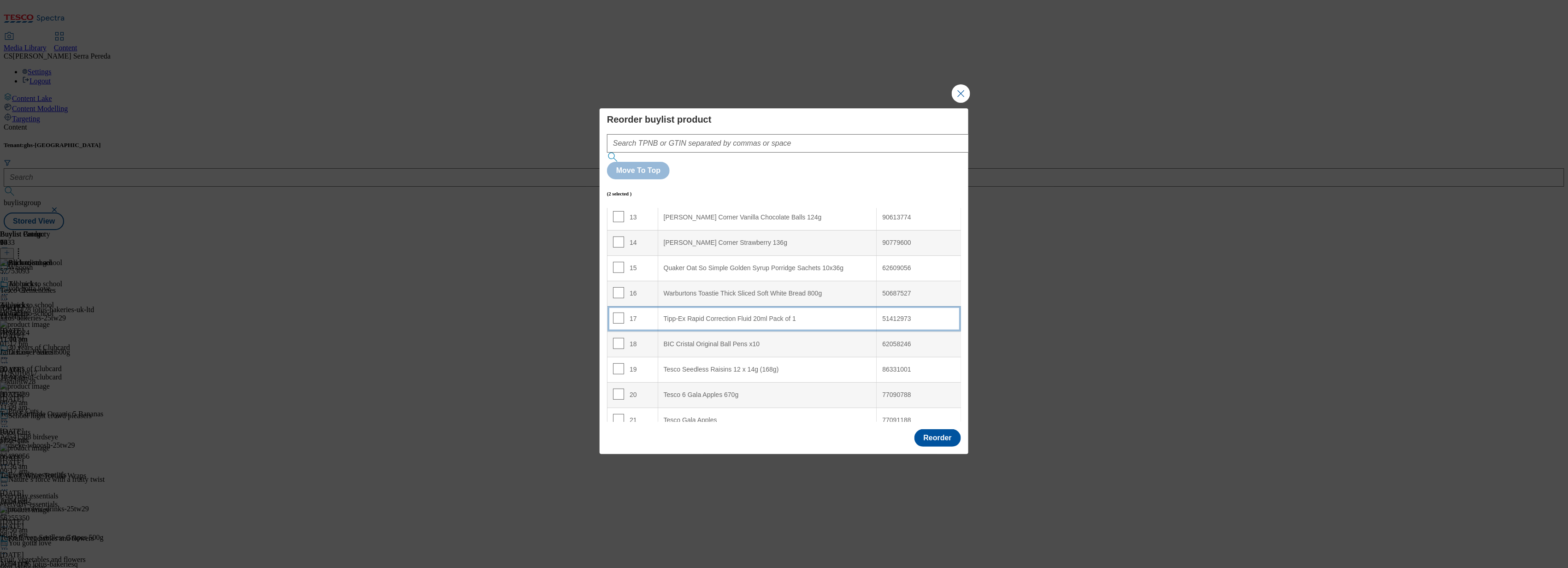
click at [715, 306] on 1 "Tipp-Ex Rapid Correction Fluid 20ml Pack of 1" at bounding box center [767, 319] width 219 height 25
click at [944, 430] on button "Reorder" at bounding box center [938, 438] width 46 height 17
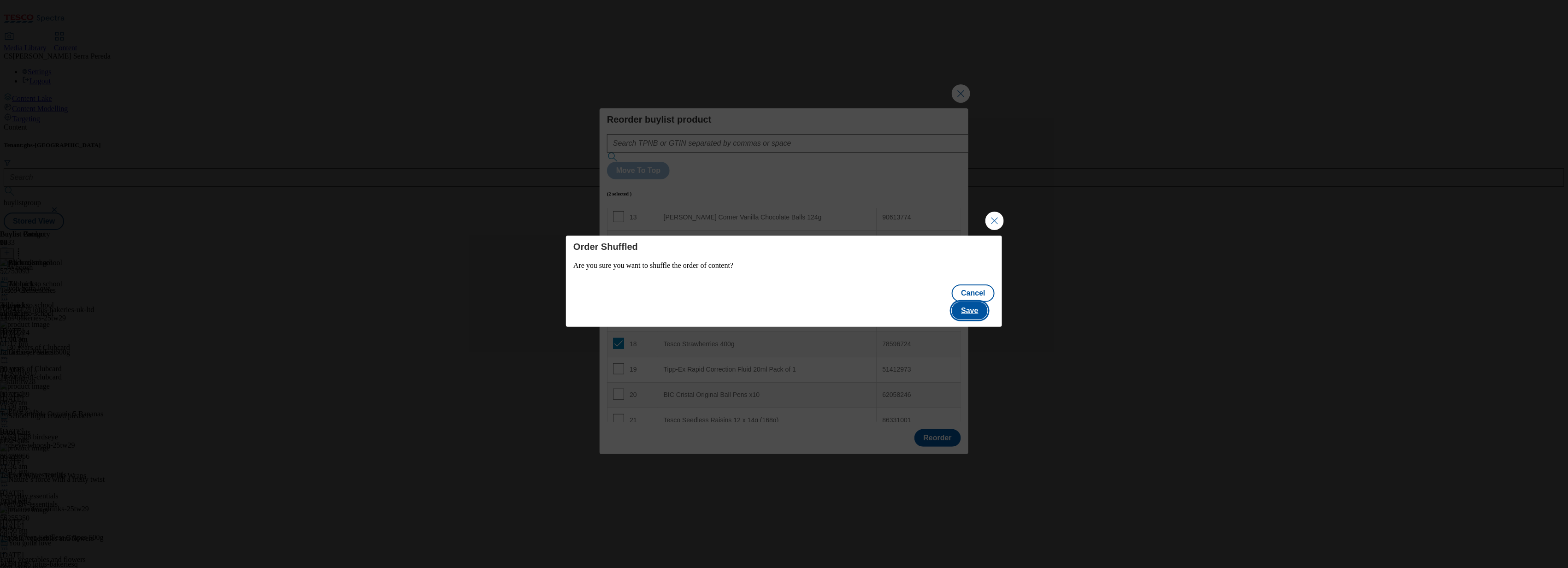
click at [983, 305] on button "Save" at bounding box center [970, 310] width 36 height 17
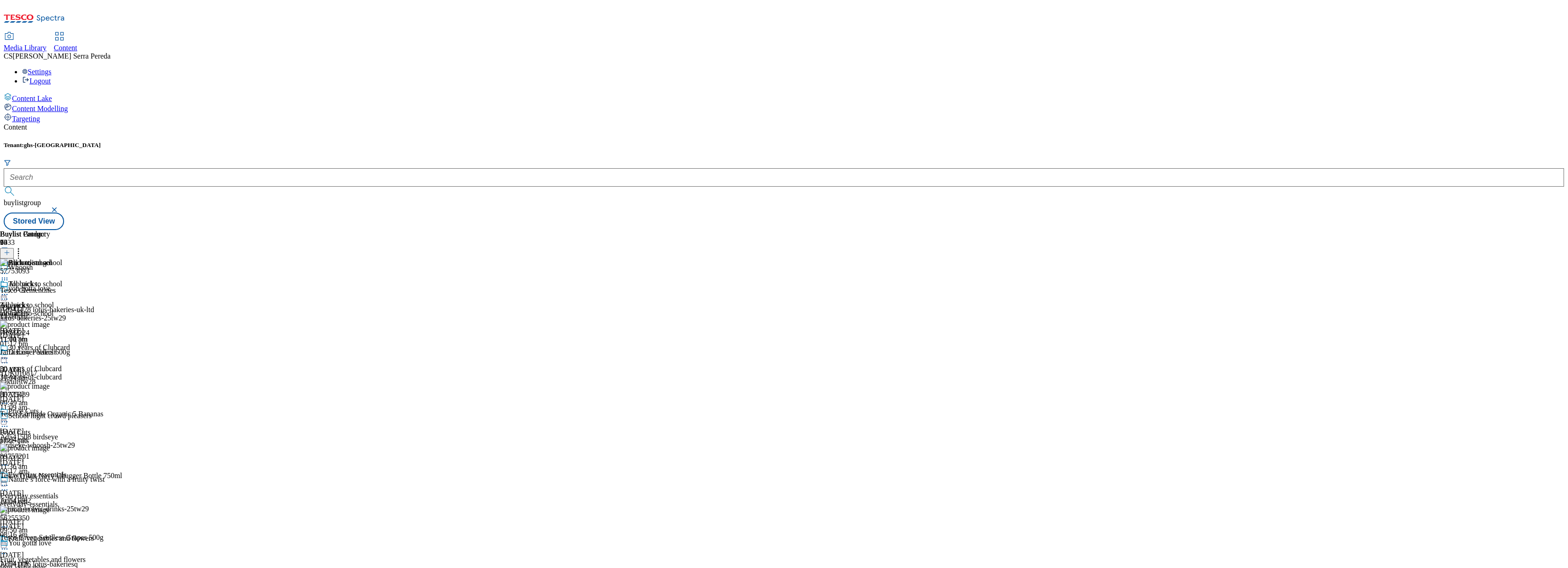
scroll to position [2266, 0]
click at [23, 247] on icon at bounding box center [19, 251] width 9 height 9
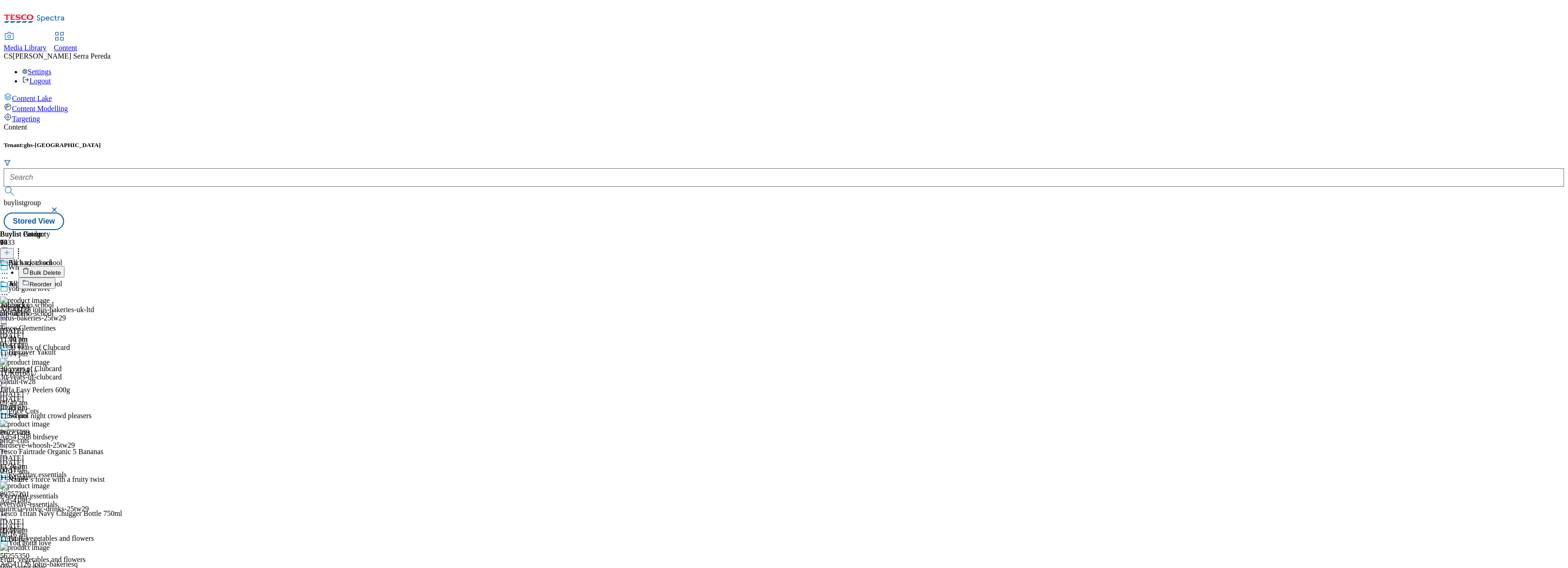
click at [55, 278] on button "Reorder" at bounding box center [37, 283] width 37 height 11
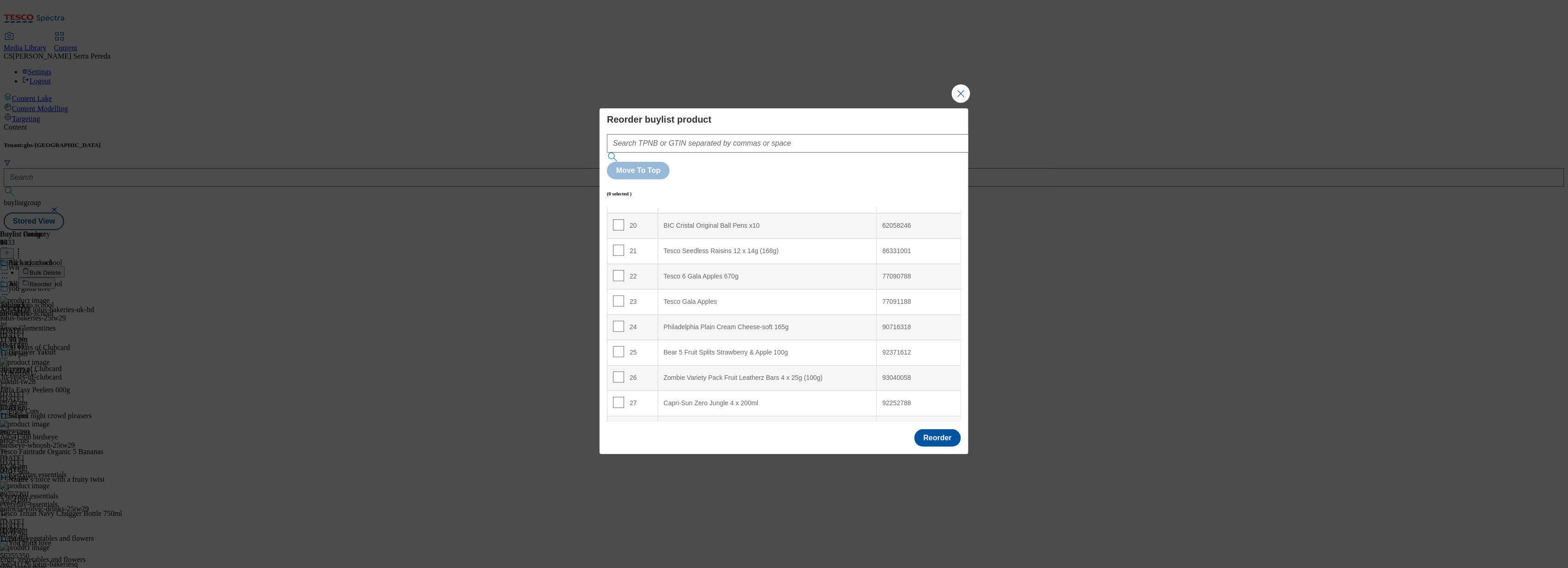
scroll to position [503, 0]
click at [616, 346] on input "Modal" at bounding box center [619, 351] width 11 height 11
checkbox input "true"
click at [616, 371] on input "Modal" at bounding box center [619, 377] width 11 height 11
checkbox input "true"
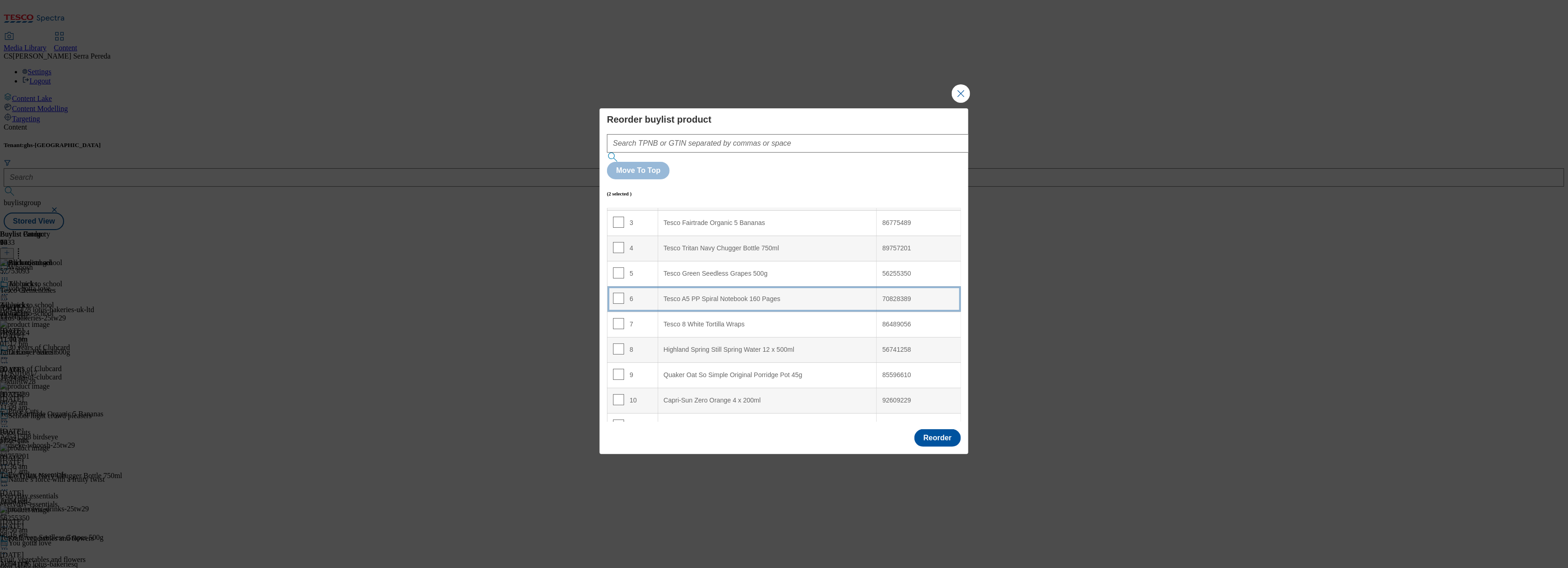
scroll to position [76, 0]
click at [708, 368] on div "Quaker Oat So Simple Original Porridge Pot 45g" at bounding box center [768, 372] width 208 height 8
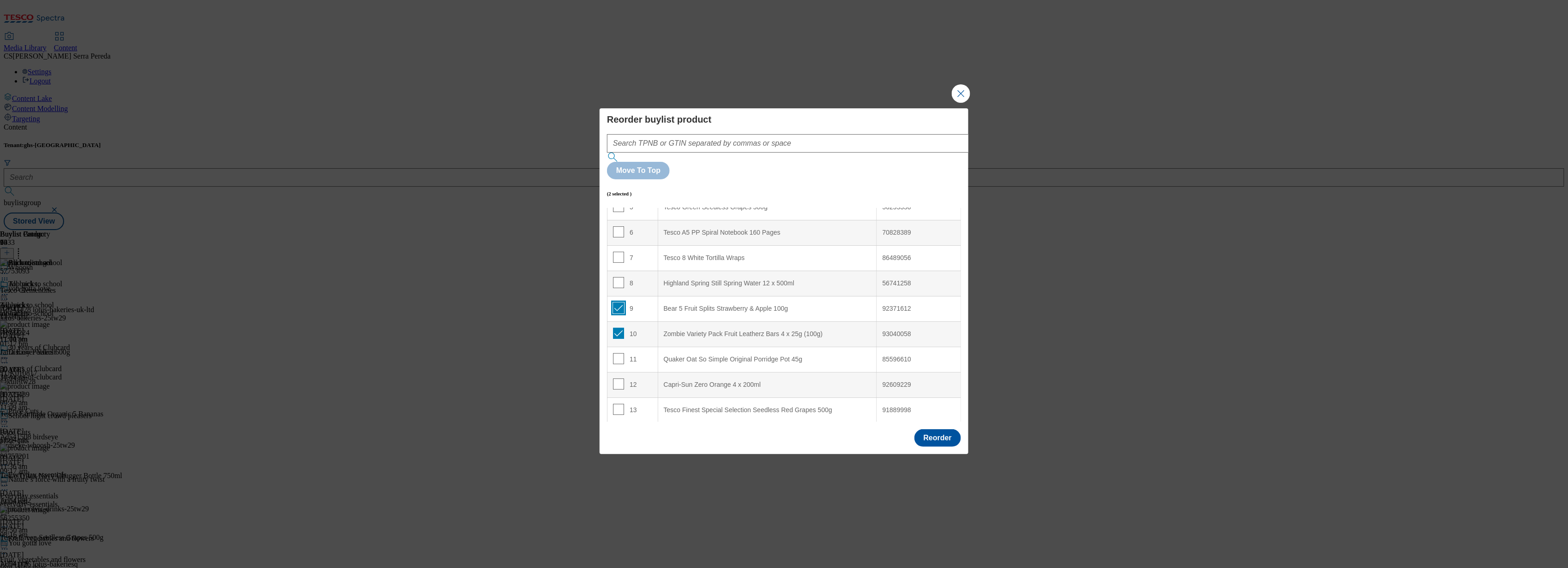
click at [615, 303] on input "Modal" at bounding box center [619, 308] width 11 height 11
checkbox input "false"
click at [615, 328] on input "Modal" at bounding box center [619, 333] width 11 height 11
checkbox input "false"
click at [616, 379] on input "Modal" at bounding box center [619, 384] width 11 height 11
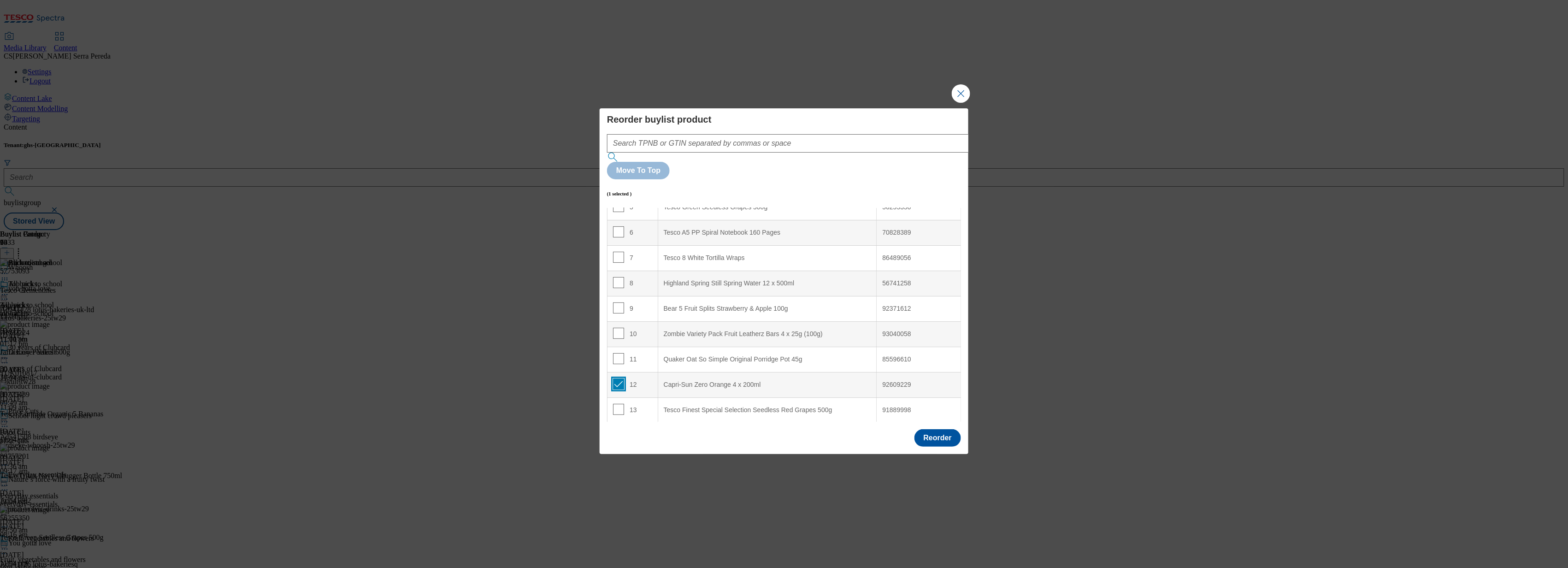
click at [619, 379] on input "Modal" at bounding box center [619, 384] width 11 height 11
checkbox input "false"
click at [618, 354] on input "Modal" at bounding box center [619, 359] width 11 height 11
checkbox input "true"
click at [698, 280] on div "Highland Spring Still Spring Water 12 x 500ml" at bounding box center [768, 283] width 208 height 8
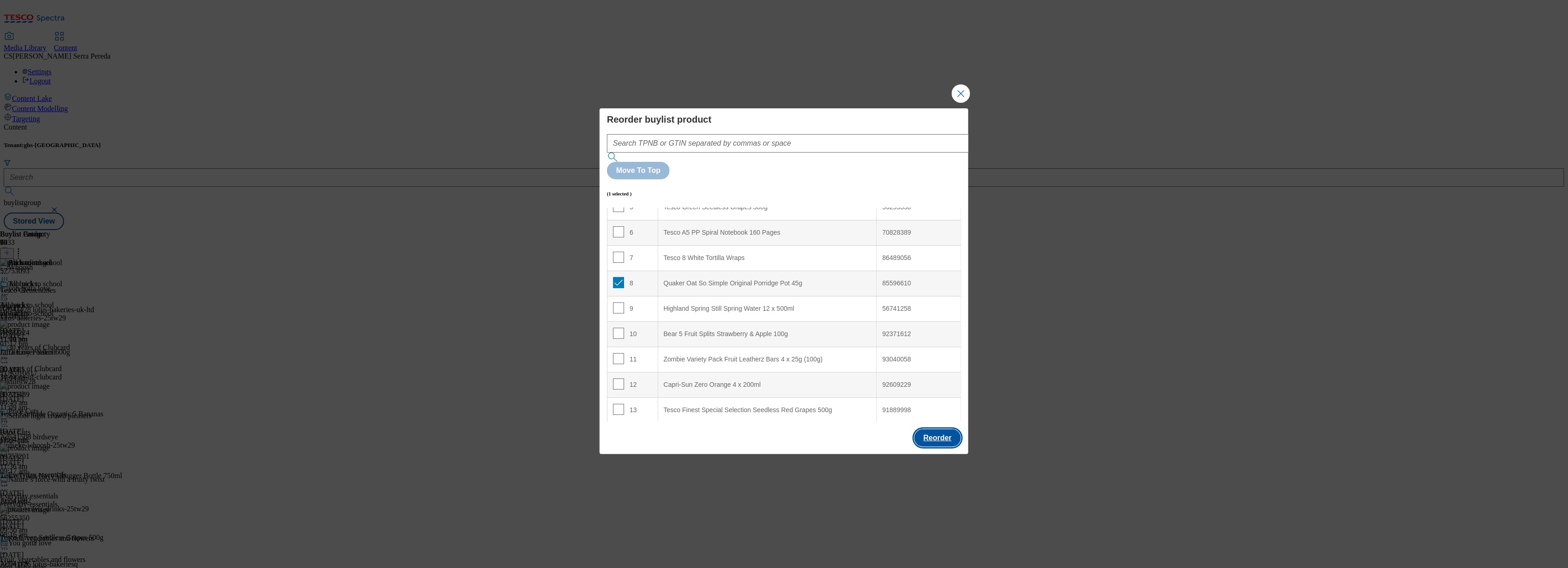
click at [955, 430] on button "Reorder" at bounding box center [938, 438] width 46 height 17
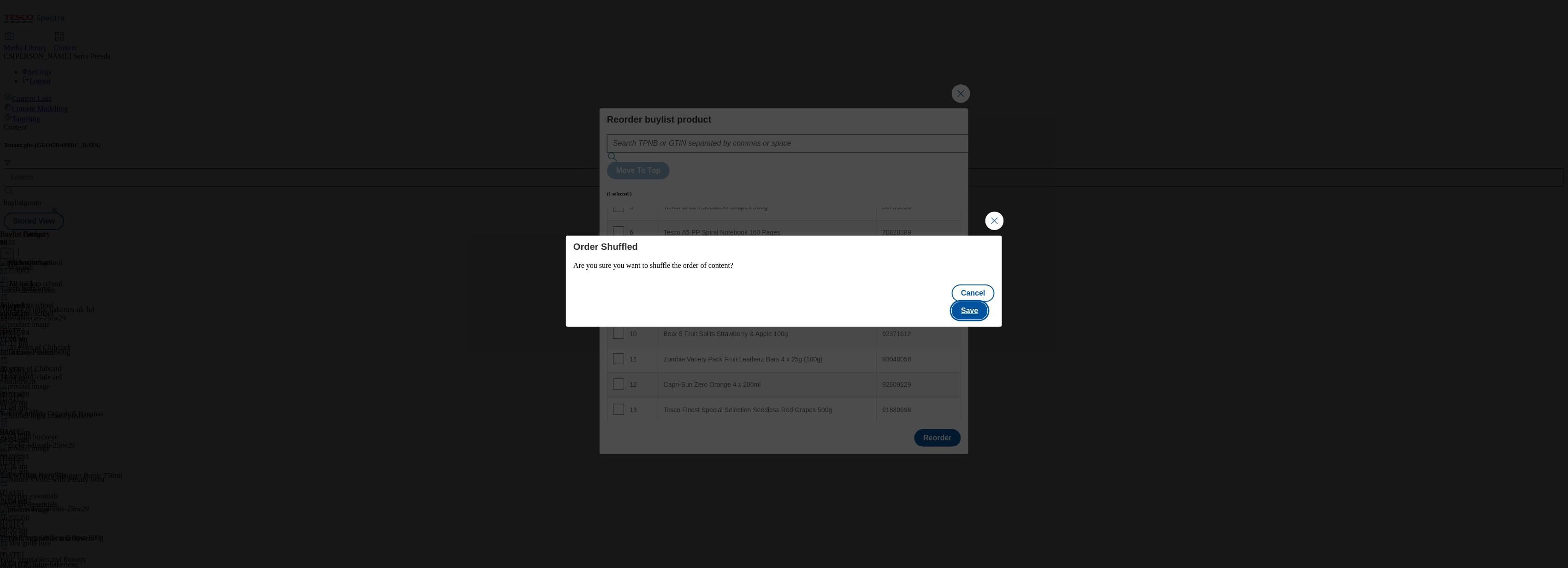
click at [985, 302] on button "Save" at bounding box center [970, 310] width 36 height 17
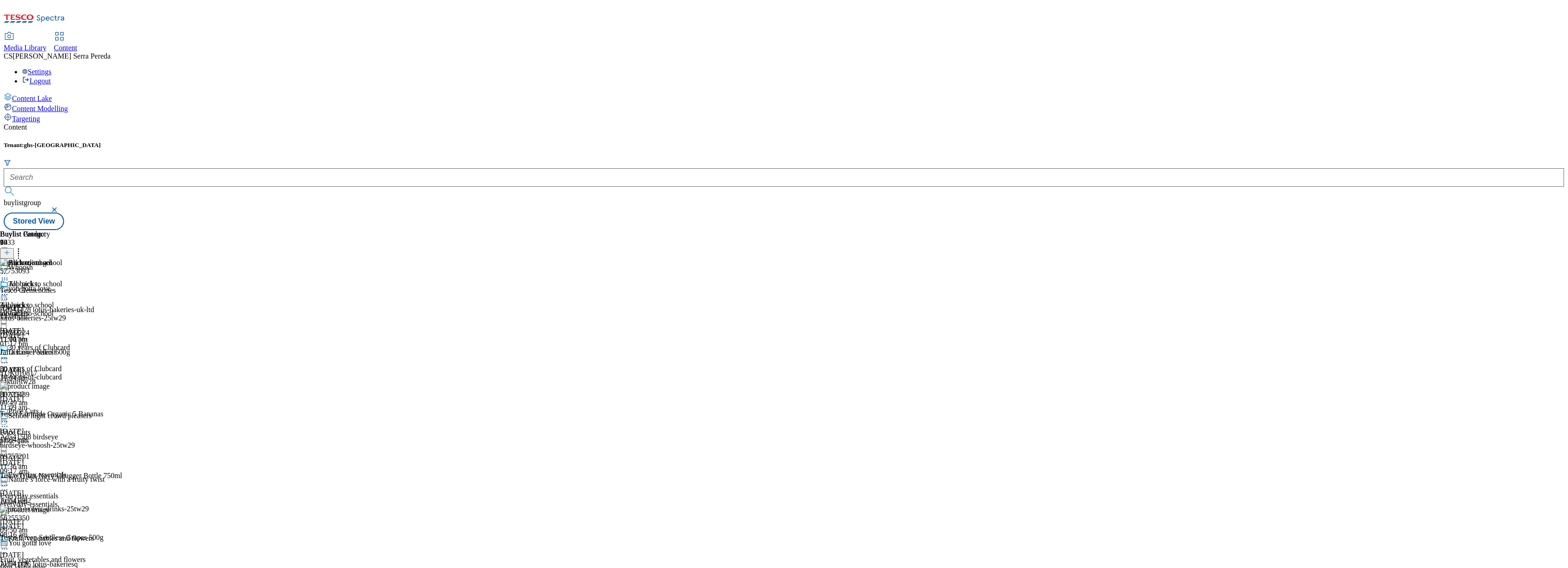
scroll to position [3435, 0]
click at [950, 230] on div "Buylist Group 6033 Whoosh you gotta love Ad541128 lotus-bakeries-uk-ltd lotus-b…" at bounding box center [784, 230] width 1561 height 0
click at [23, 247] on icon at bounding box center [19, 251] width 9 height 9
click at [55, 278] on button "Reorder" at bounding box center [37, 283] width 37 height 11
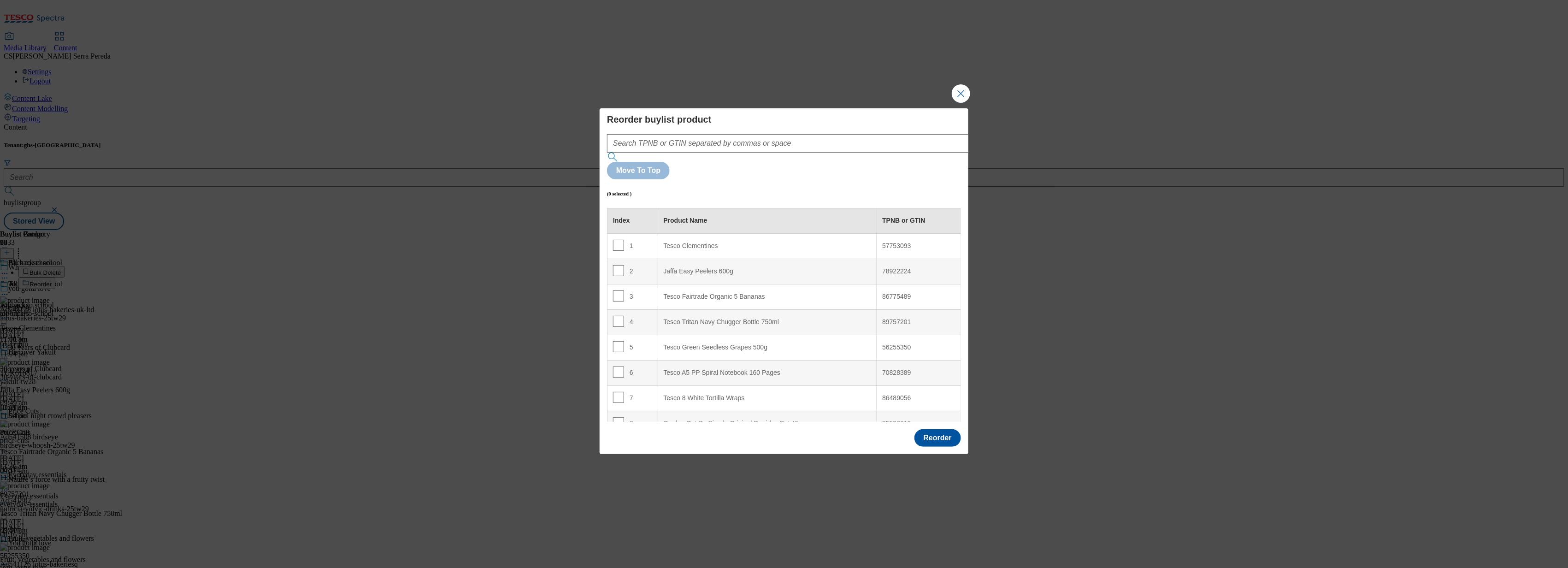
scroll to position [845, 0]
click at [619, 308] on input "Modal" at bounding box center [619, 313] width 11 height 11
checkbox input "true"
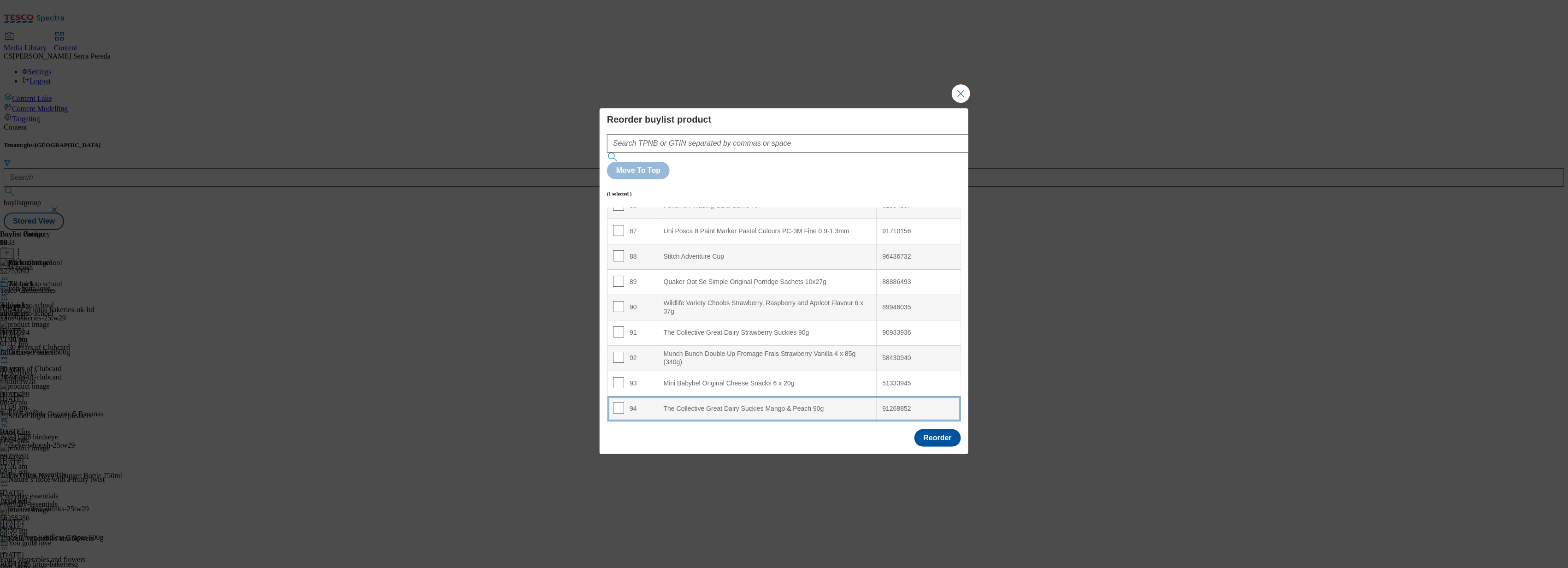
click at [714, 405] on div "The Collective Great Dairy Suckies Mango & Peach 90g" at bounding box center [768, 409] width 208 height 8
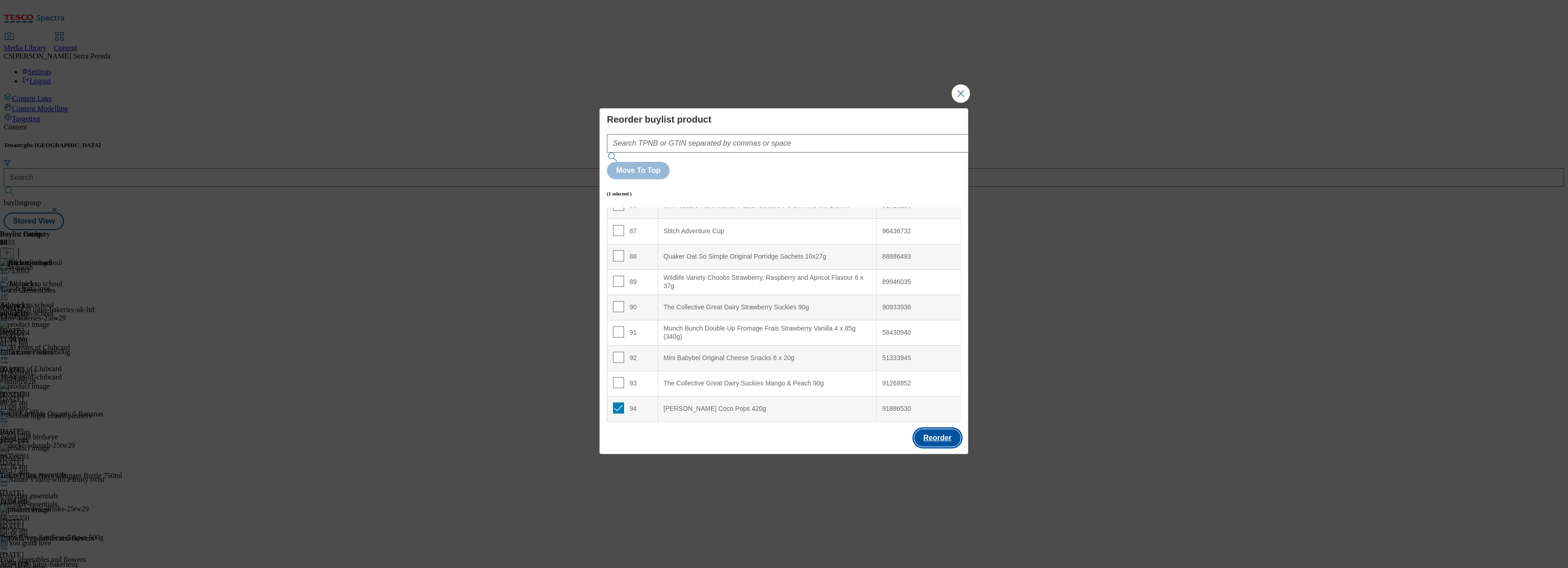
click at [941, 430] on button "Reorder" at bounding box center [938, 438] width 46 height 17
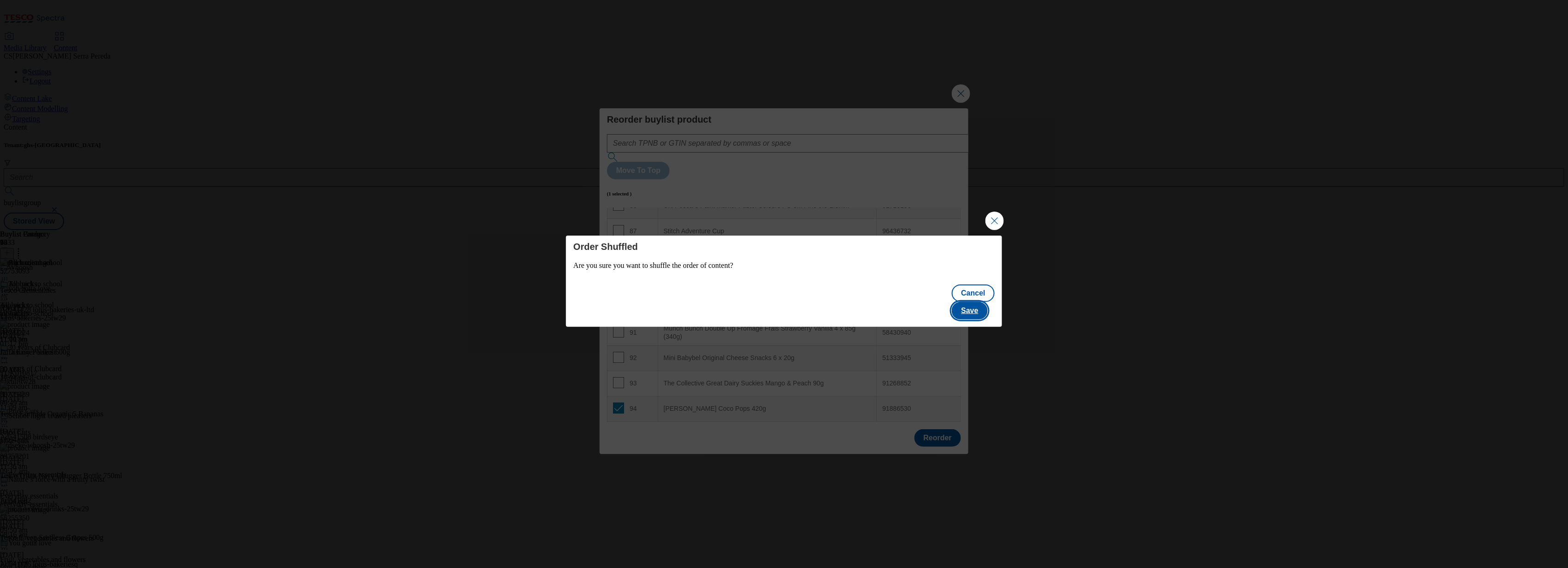
click at [972, 306] on button "Save" at bounding box center [970, 310] width 36 height 17
